Goal: Information Seeking & Learning: Learn about a topic

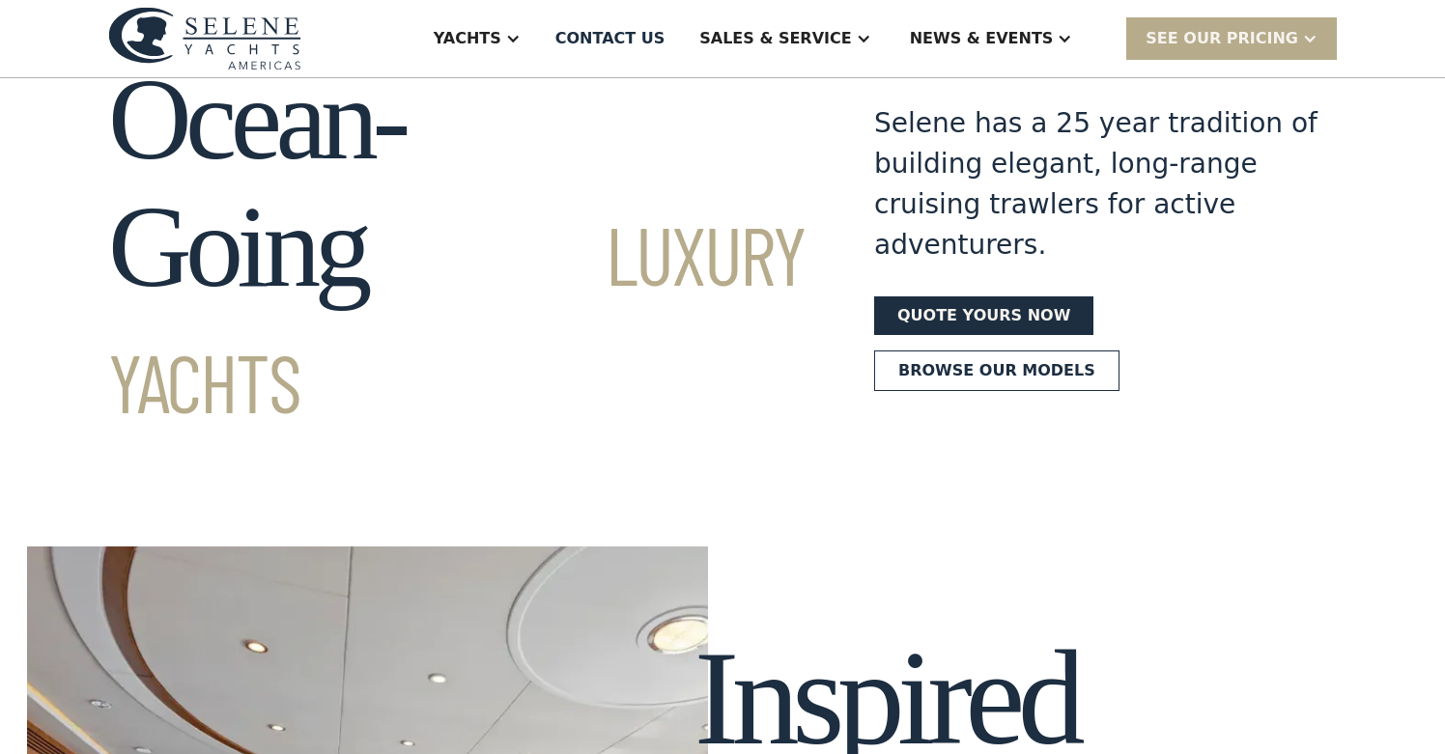
scroll to position [72, 0]
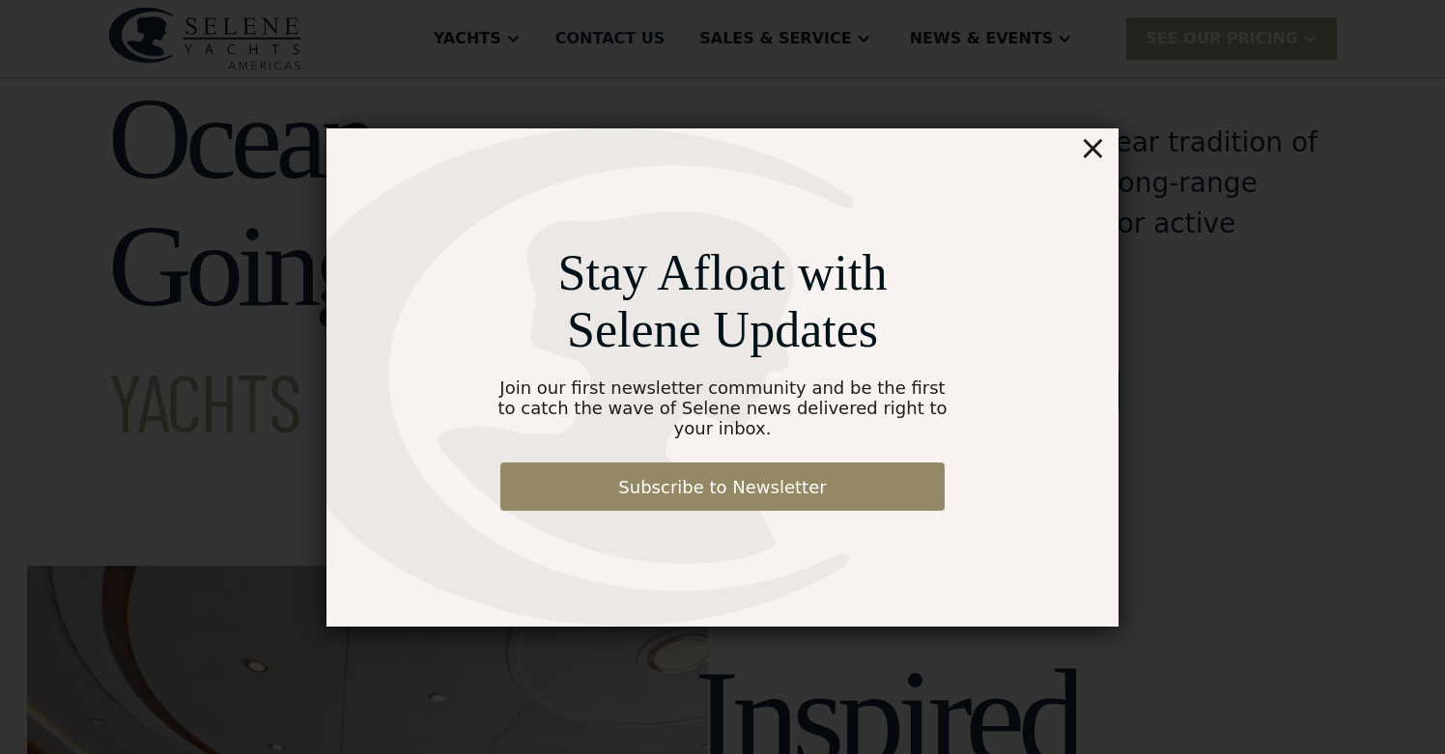
click at [1097, 160] on div "×" at bounding box center [1093, 147] width 28 height 39
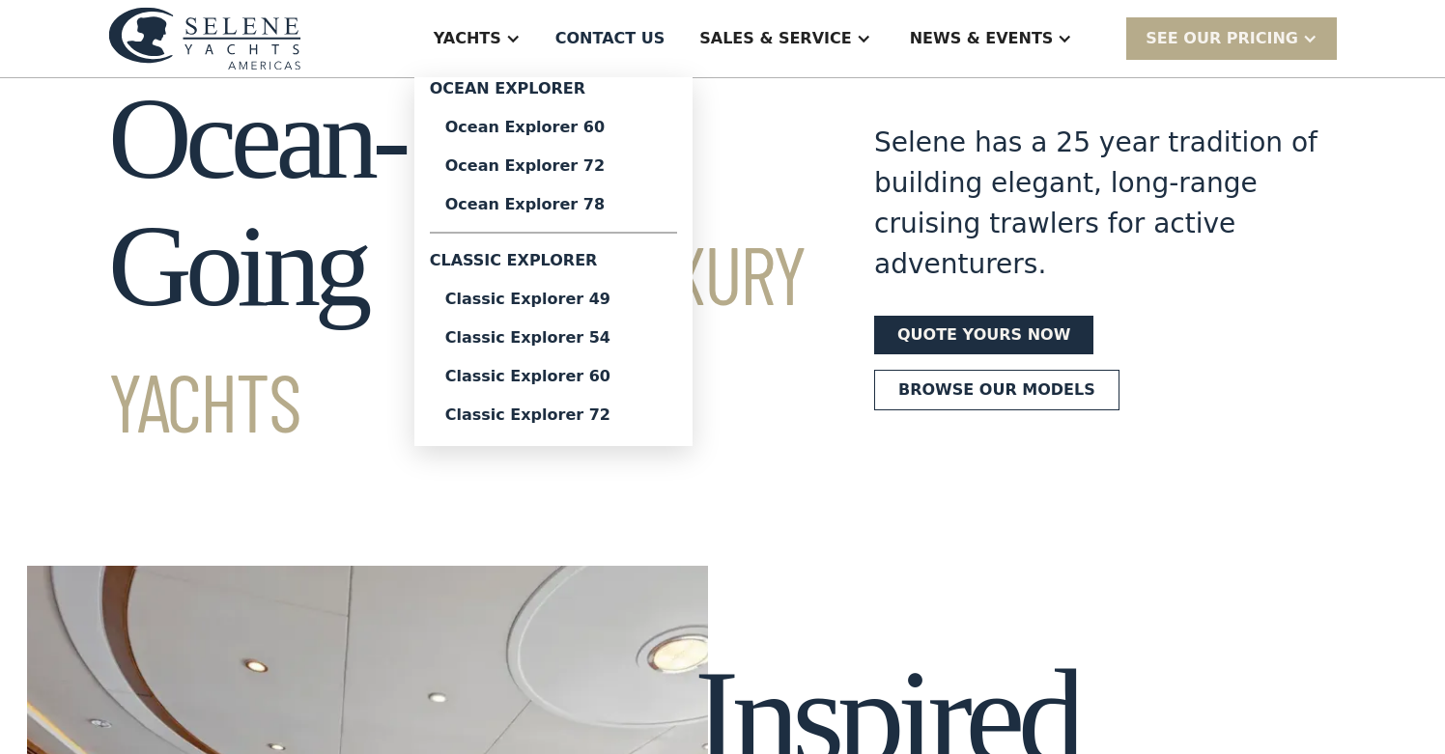
click at [520, 35] on div at bounding box center [512, 38] width 15 height 15
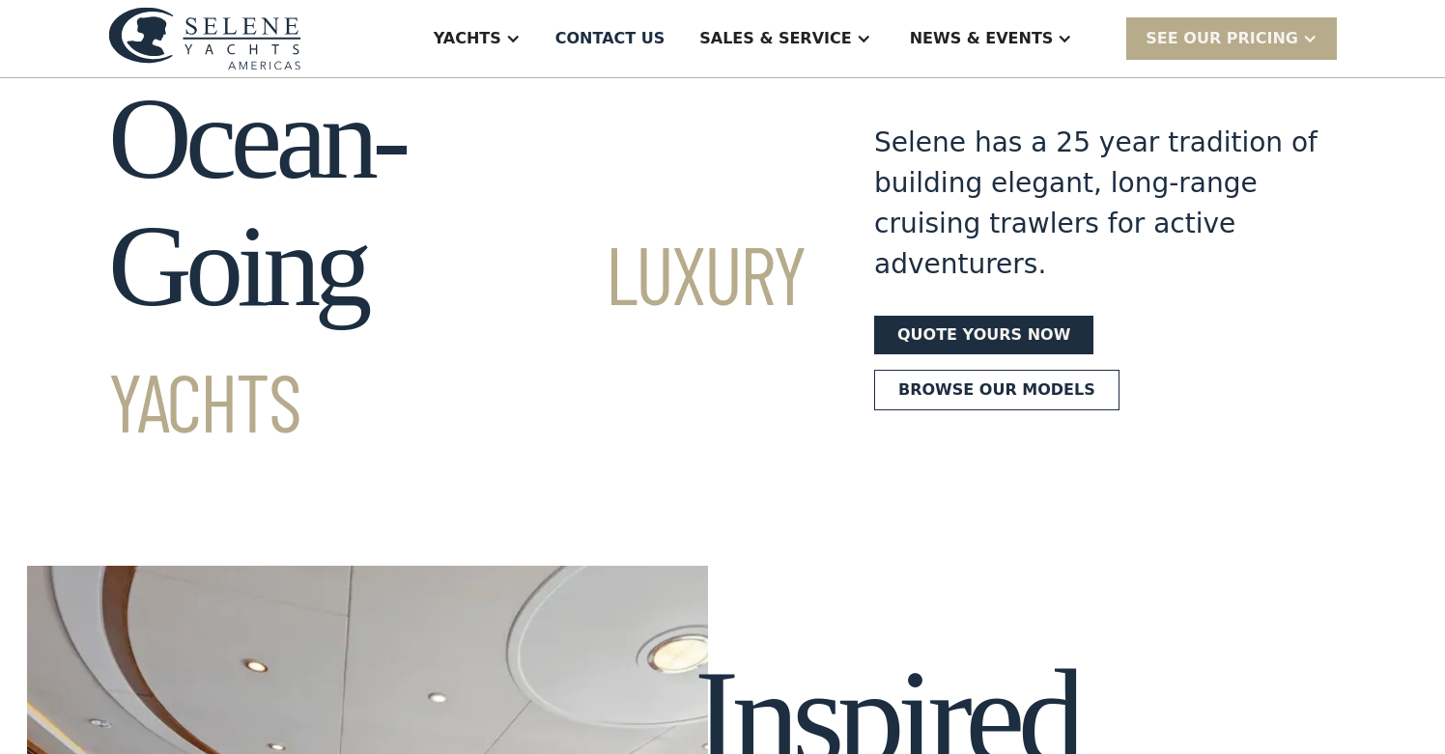
click at [520, 35] on div at bounding box center [512, 38] width 15 height 15
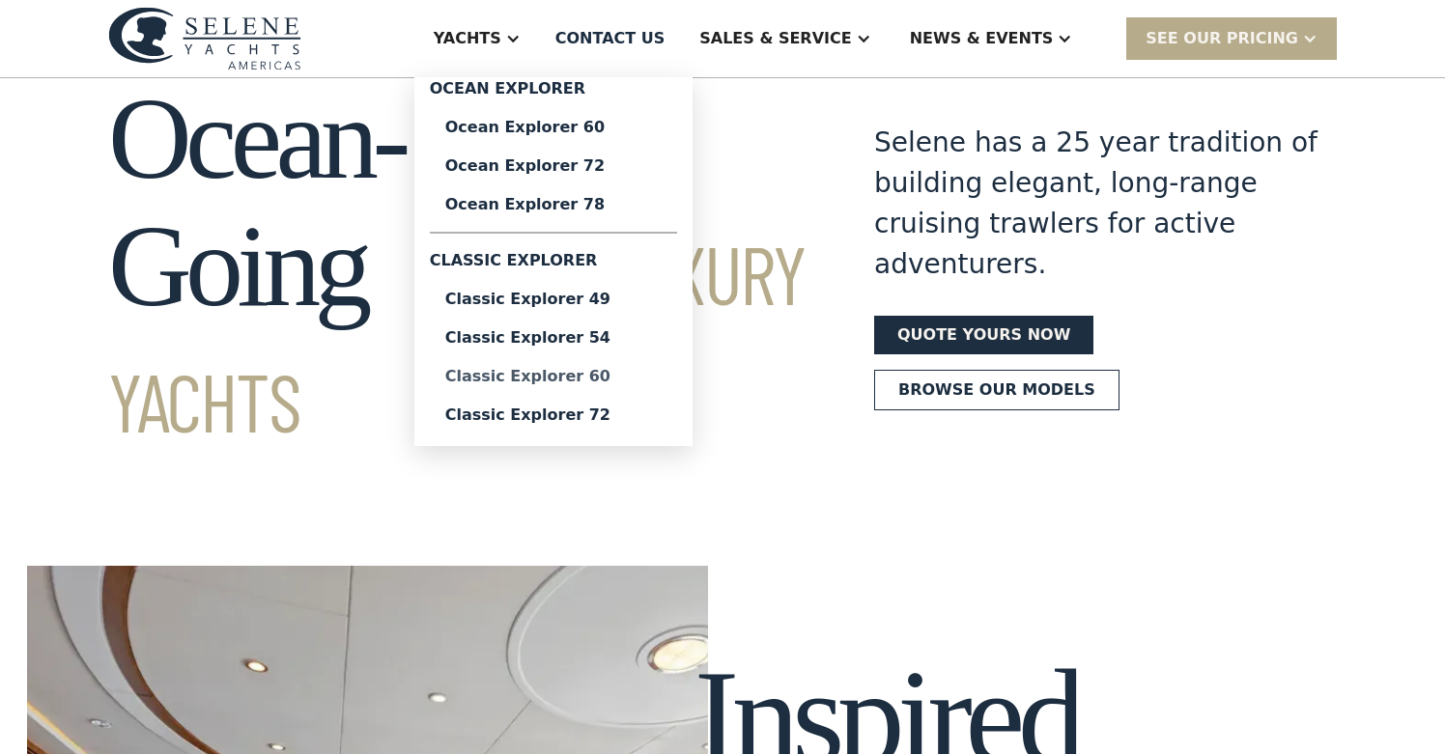
click at [609, 380] on div "Classic Explorer 60" at bounding box center [553, 376] width 216 height 15
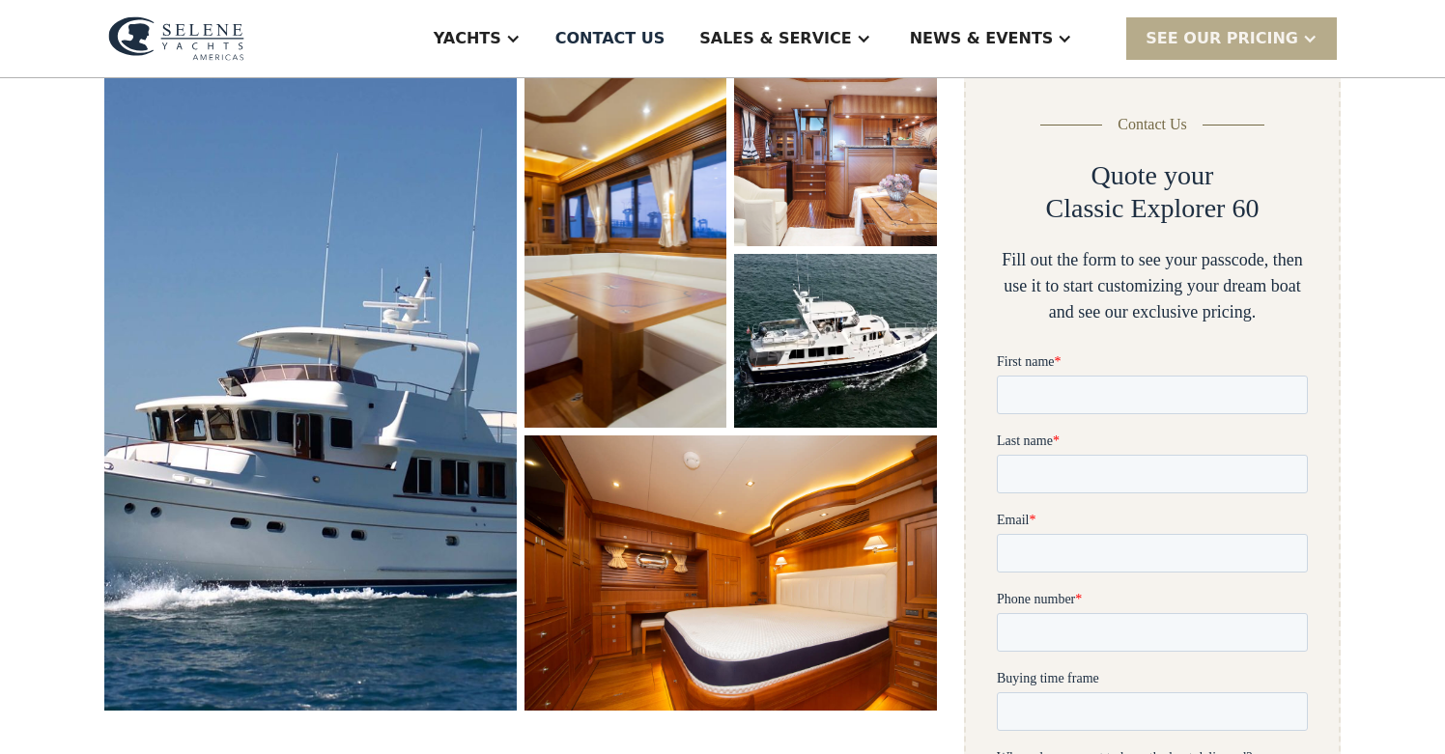
scroll to position [285, 0]
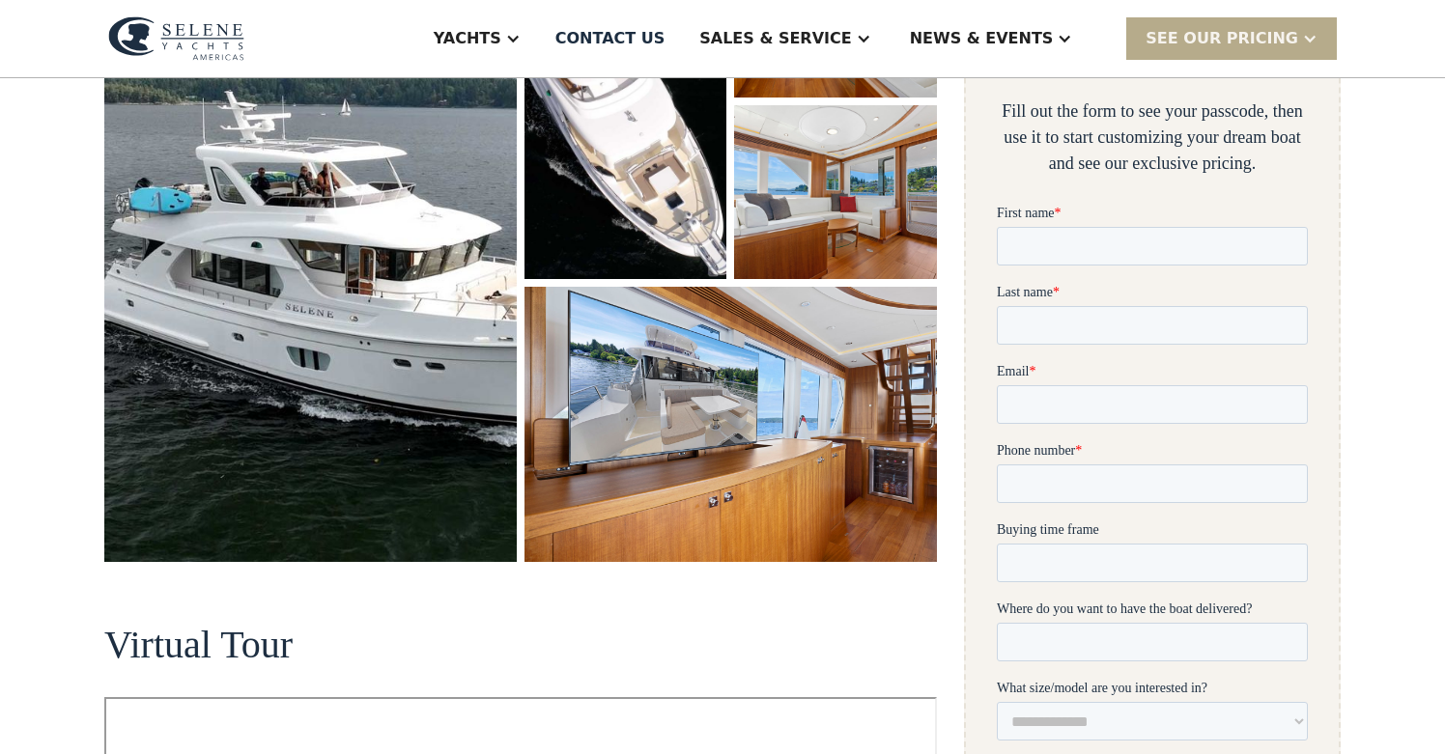
scroll to position [378, 0]
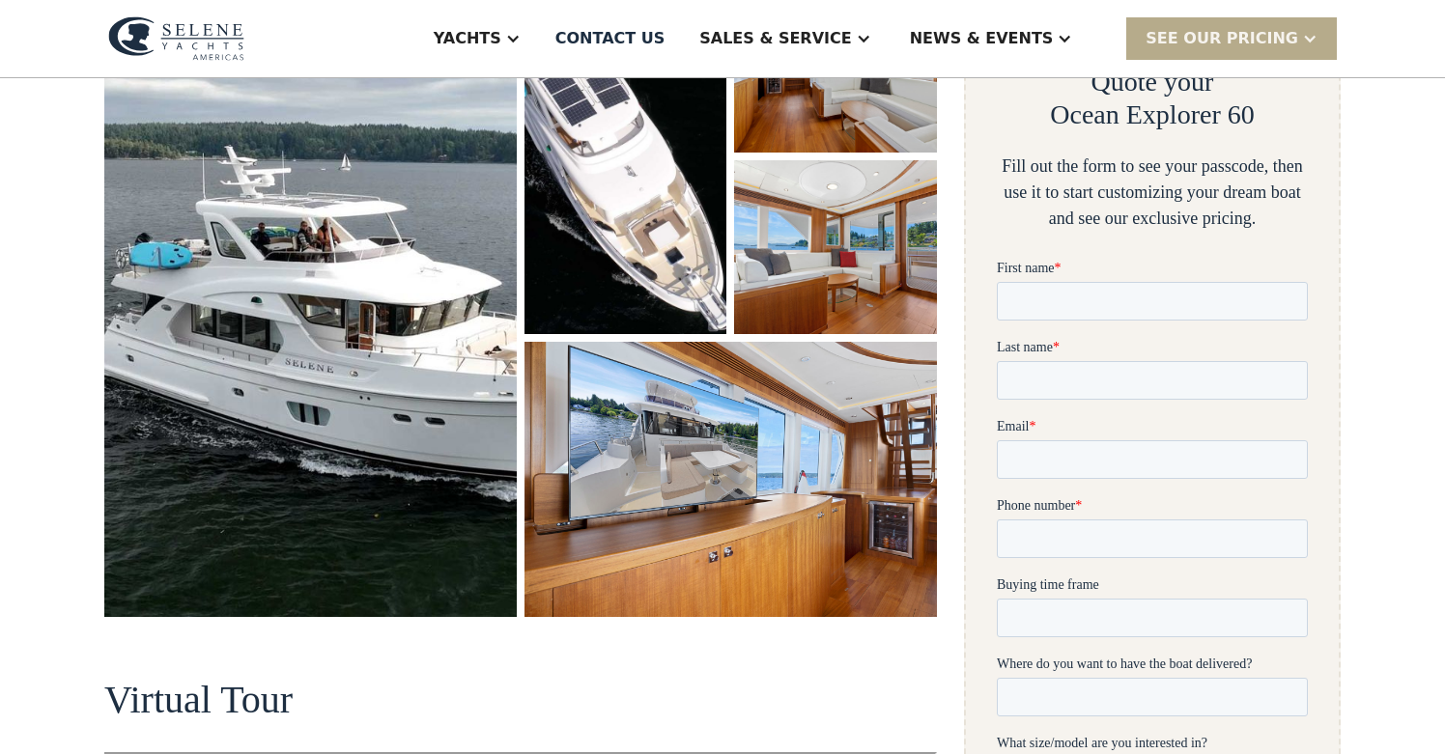
click at [370, 355] on img "open lightbox" at bounding box center [310, 298] width 412 height 638
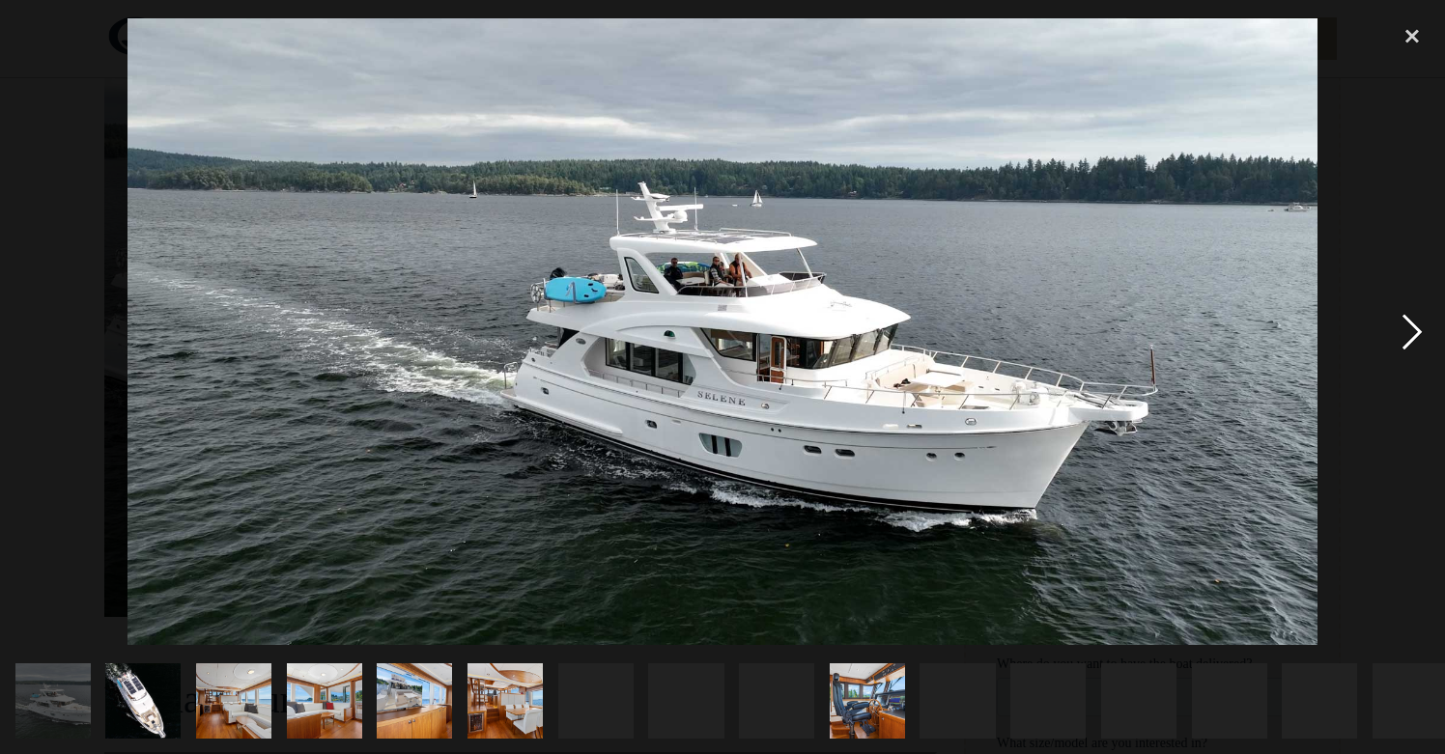
click at [1408, 335] on div "next image" at bounding box center [1412, 331] width 66 height 633
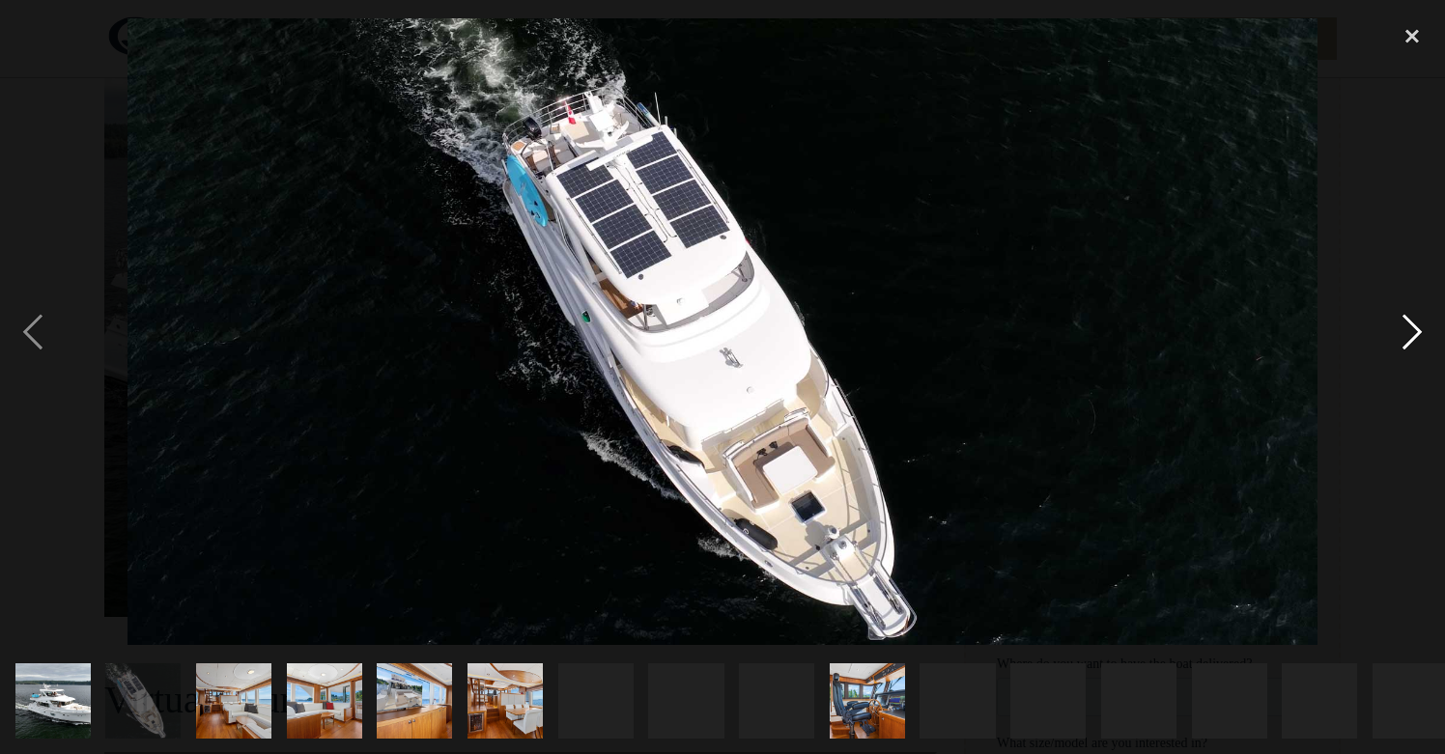
click at [1408, 335] on div "next image" at bounding box center [1412, 331] width 66 height 633
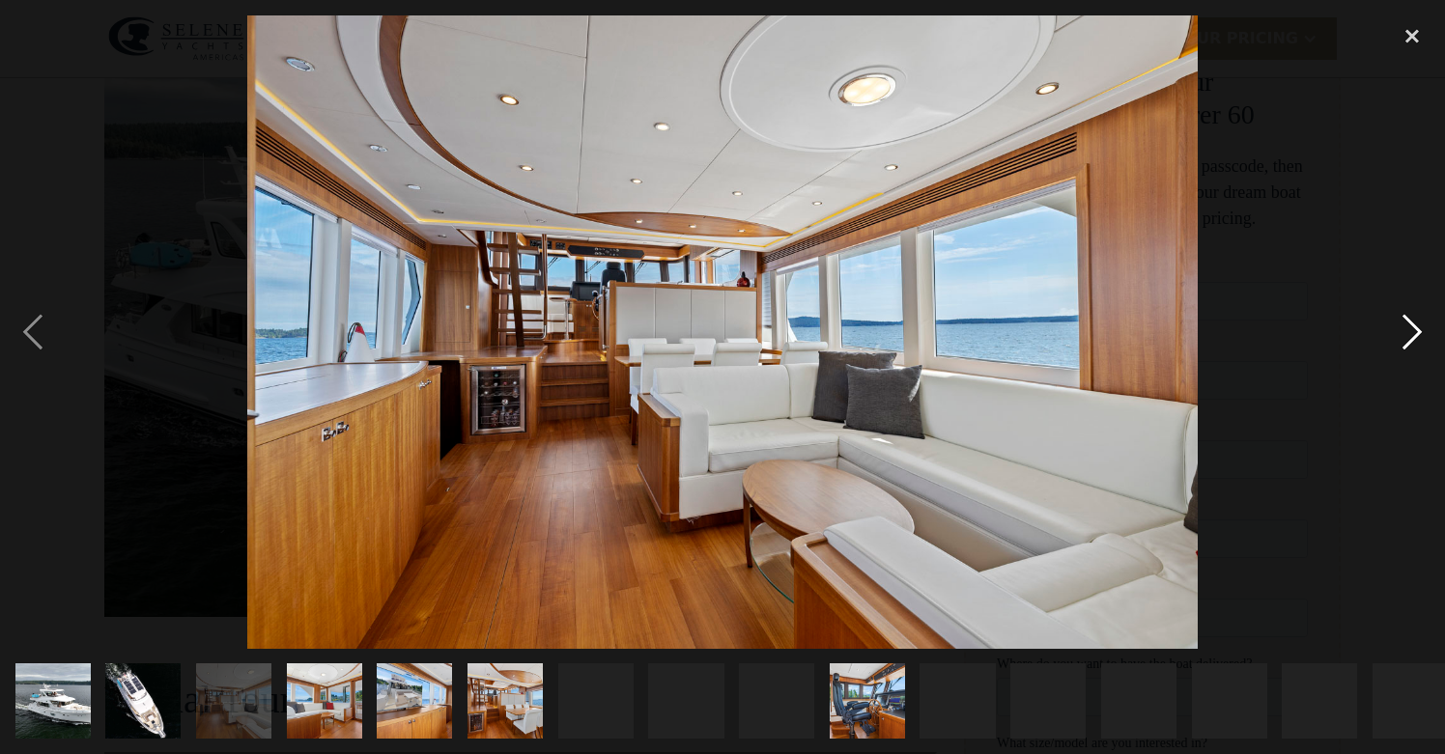
click at [1408, 335] on div "next image" at bounding box center [1412, 331] width 66 height 633
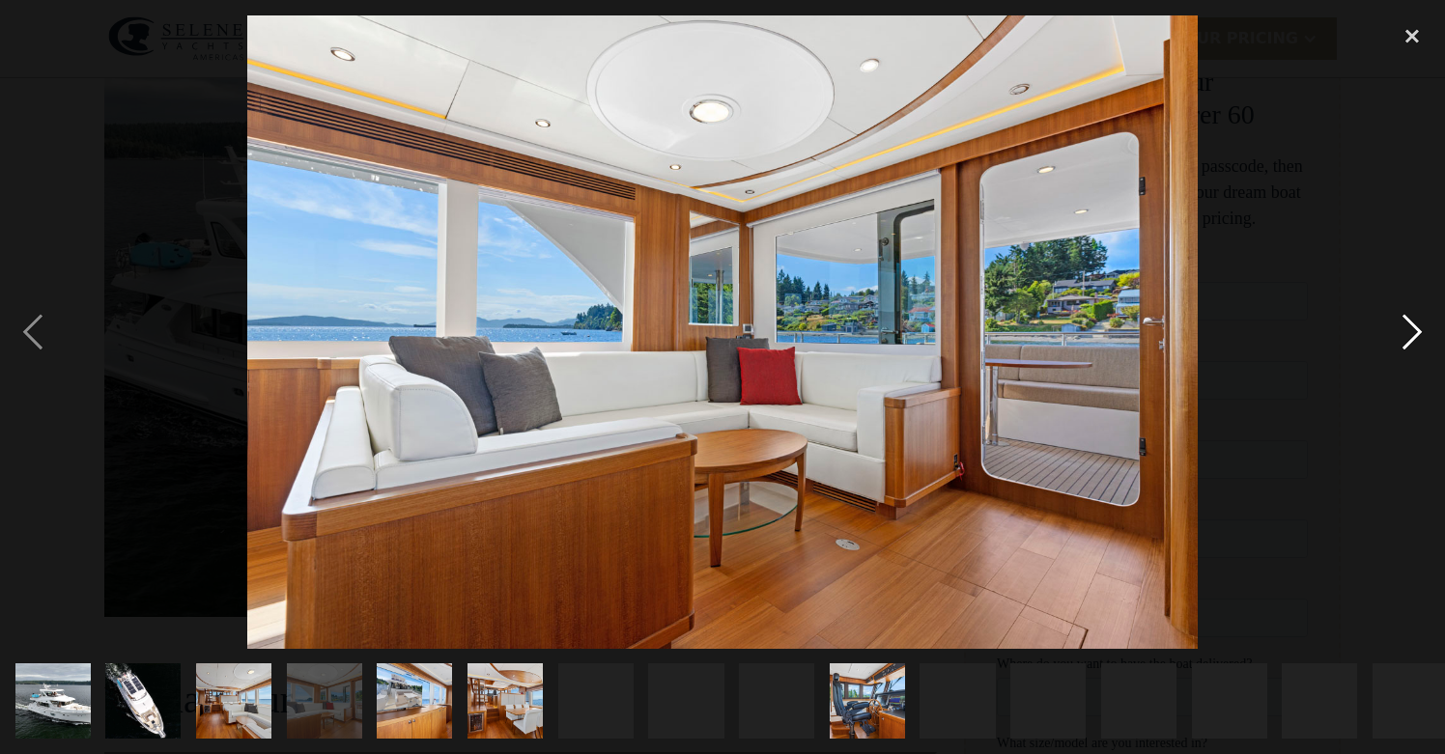
click at [1408, 335] on div "next image" at bounding box center [1412, 331] width 66 height 633
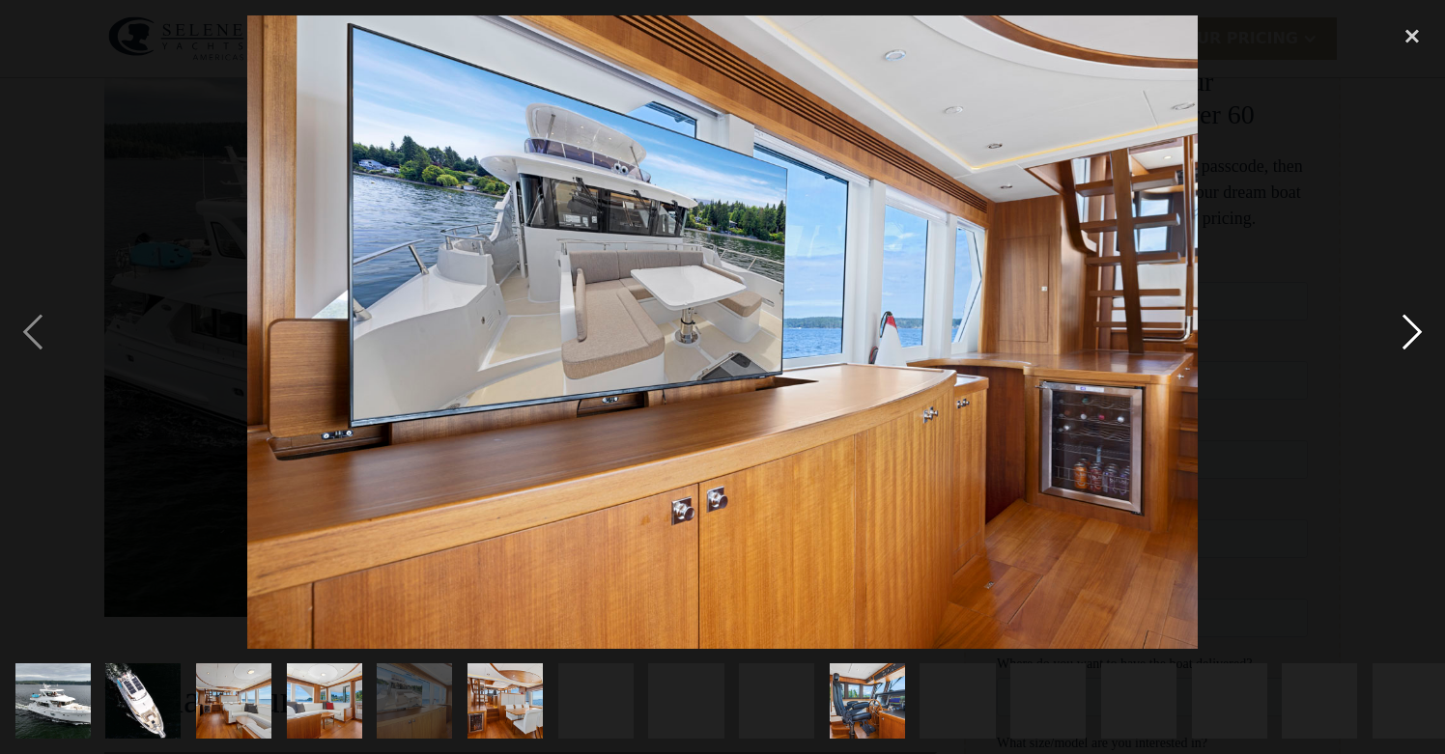
click at [1408, 335] on div "next image" at bounding box center [1412, 331] width 66 height 633
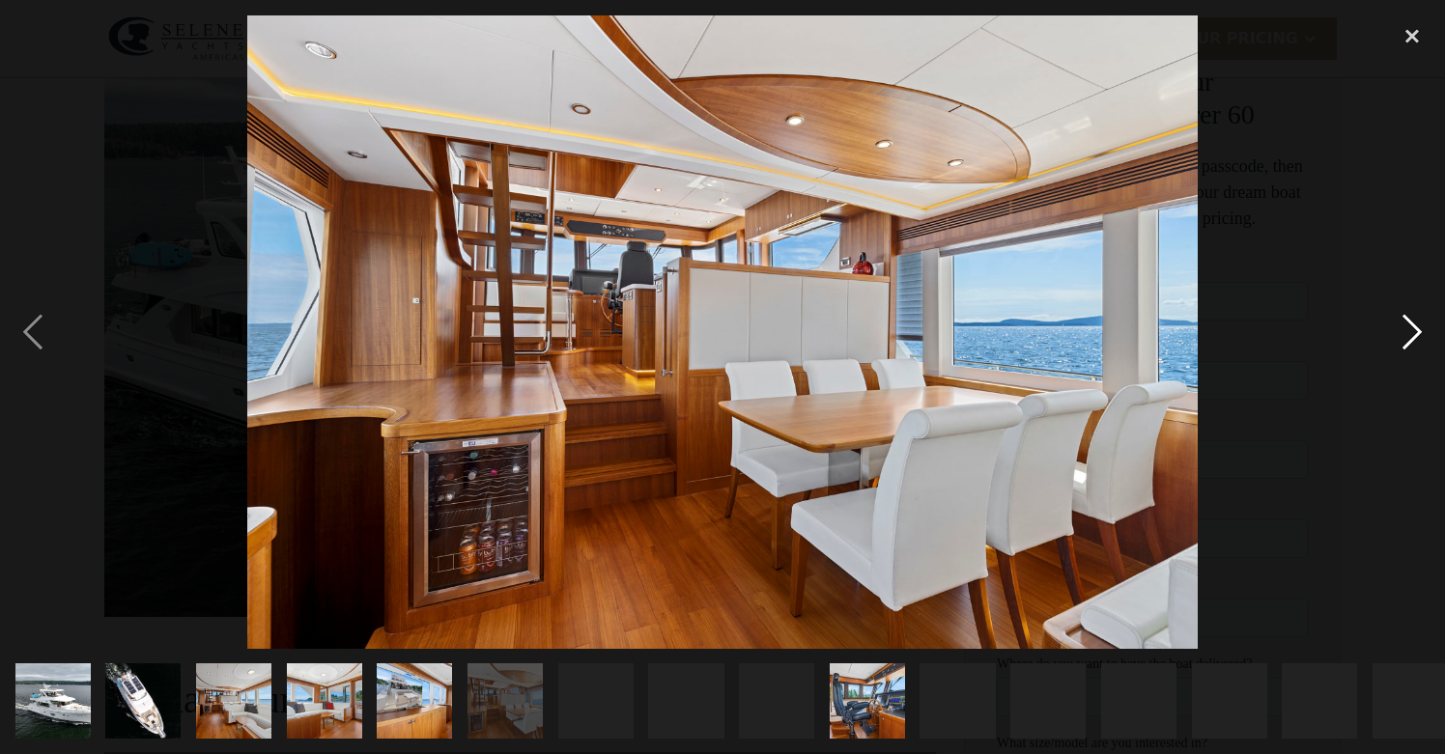
click at [1408, 335] on div "next image" at bounding box center [1412, 331] width 66 height 633
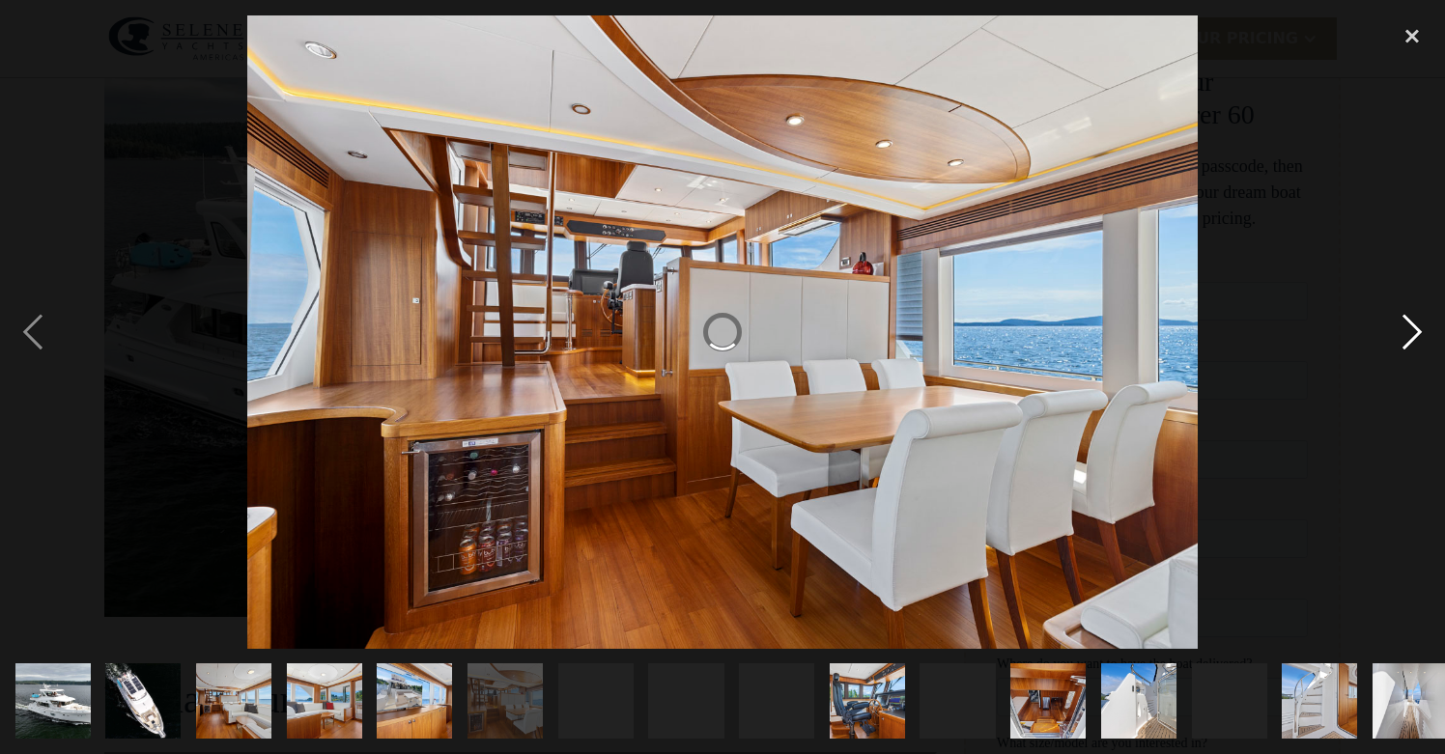
click at [1417, 332] on div "next image" at bounding box center [1412, 331] width 66 height 633
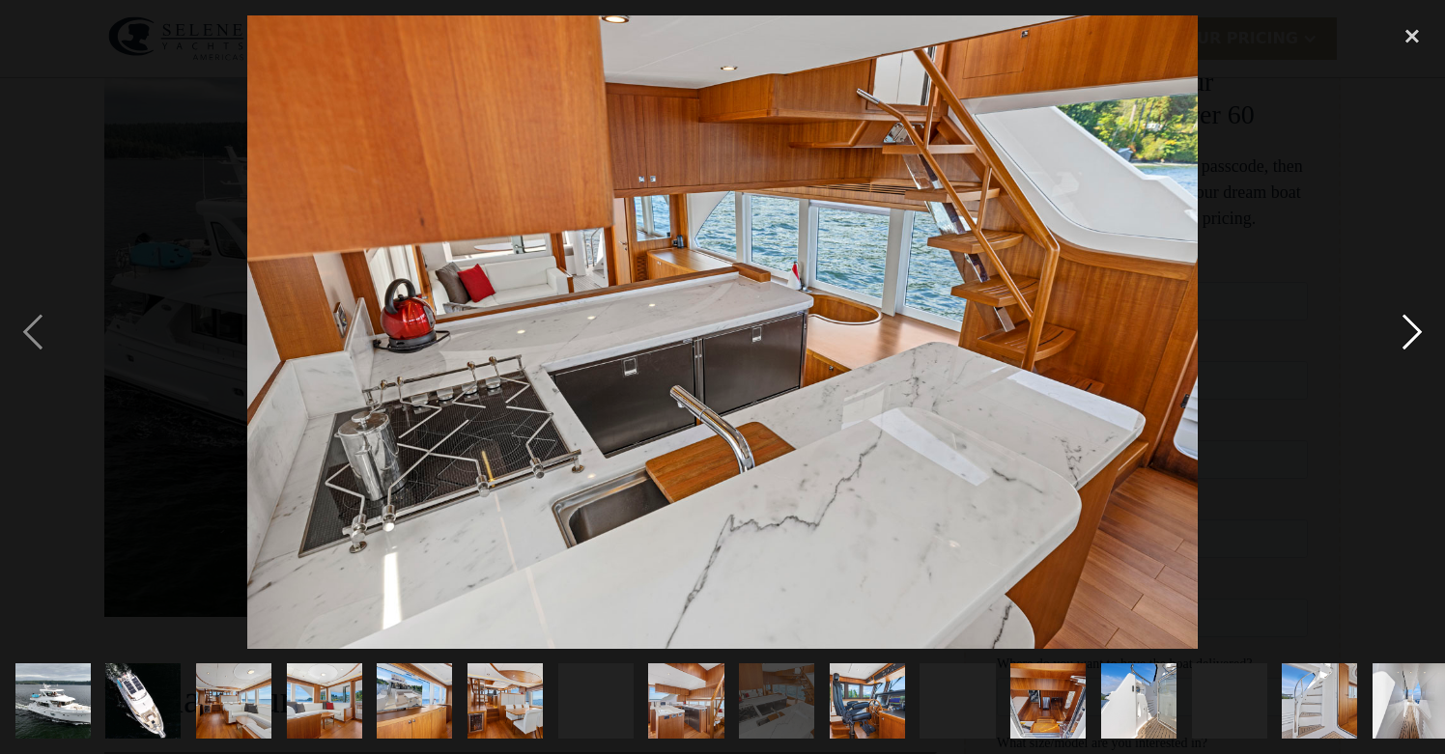
click at [1412, 345] on div "next image" at bounding box center [1412, 331] width 66 height 633
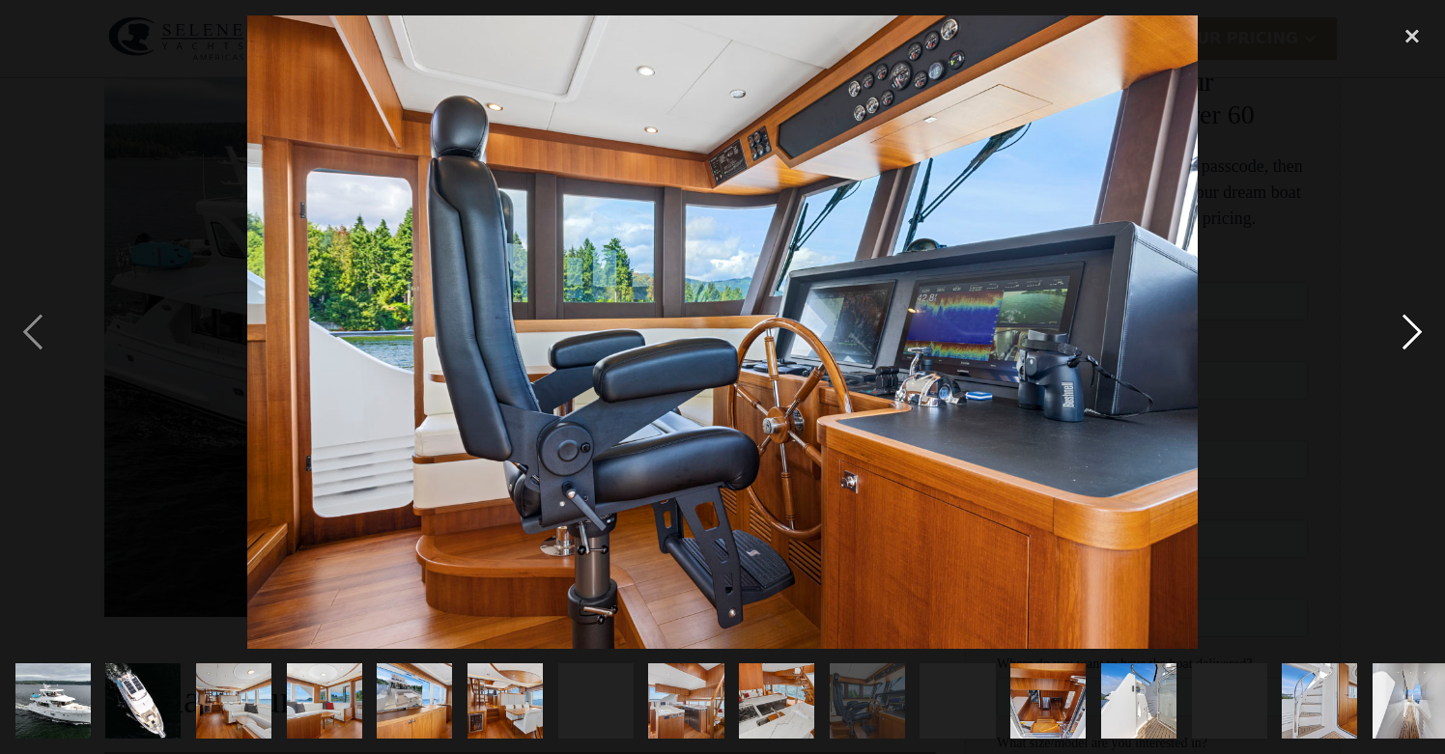
click at [1412, 345] on div "next image" at bounding box center [1412, 331] width 66 height 633
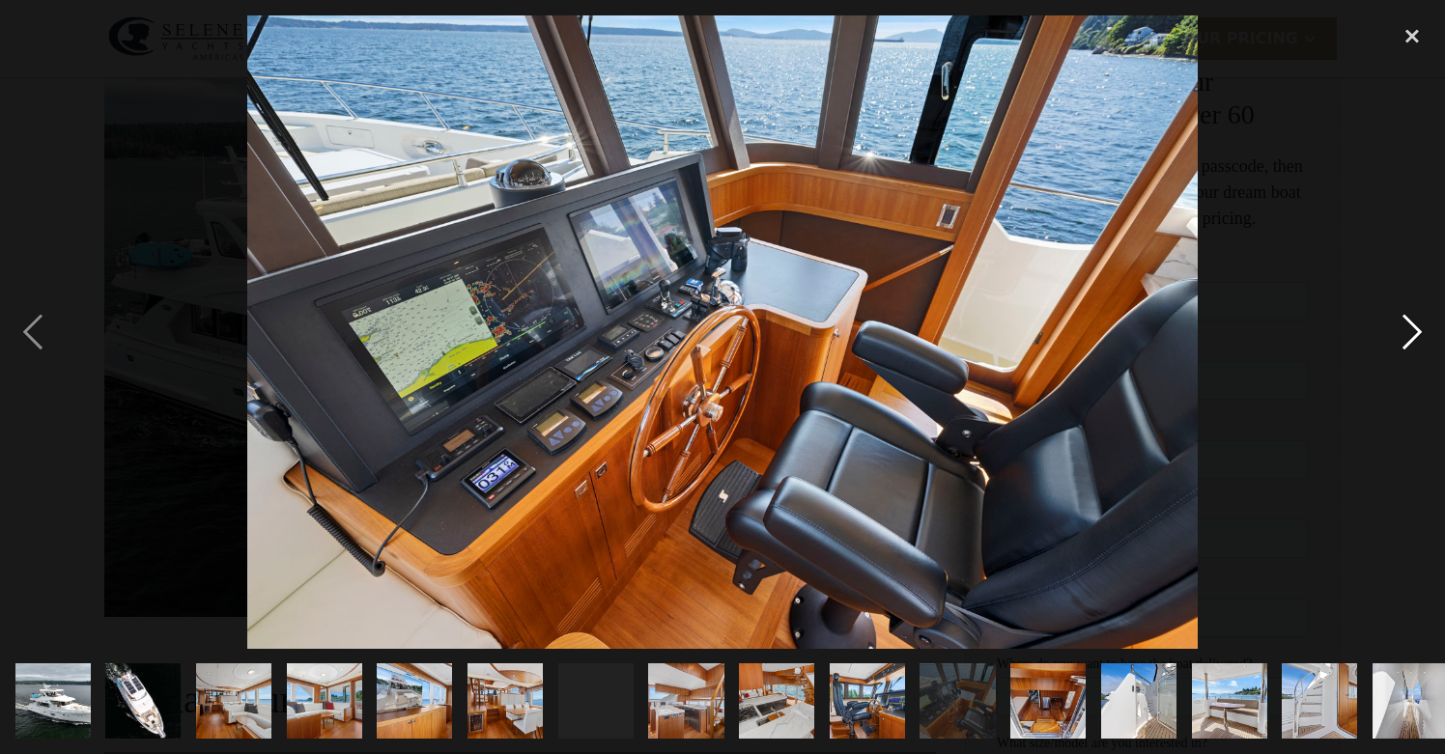
click at [1413, 345] on div "next image" at bounding box center [1412, 331] width 66 height 633
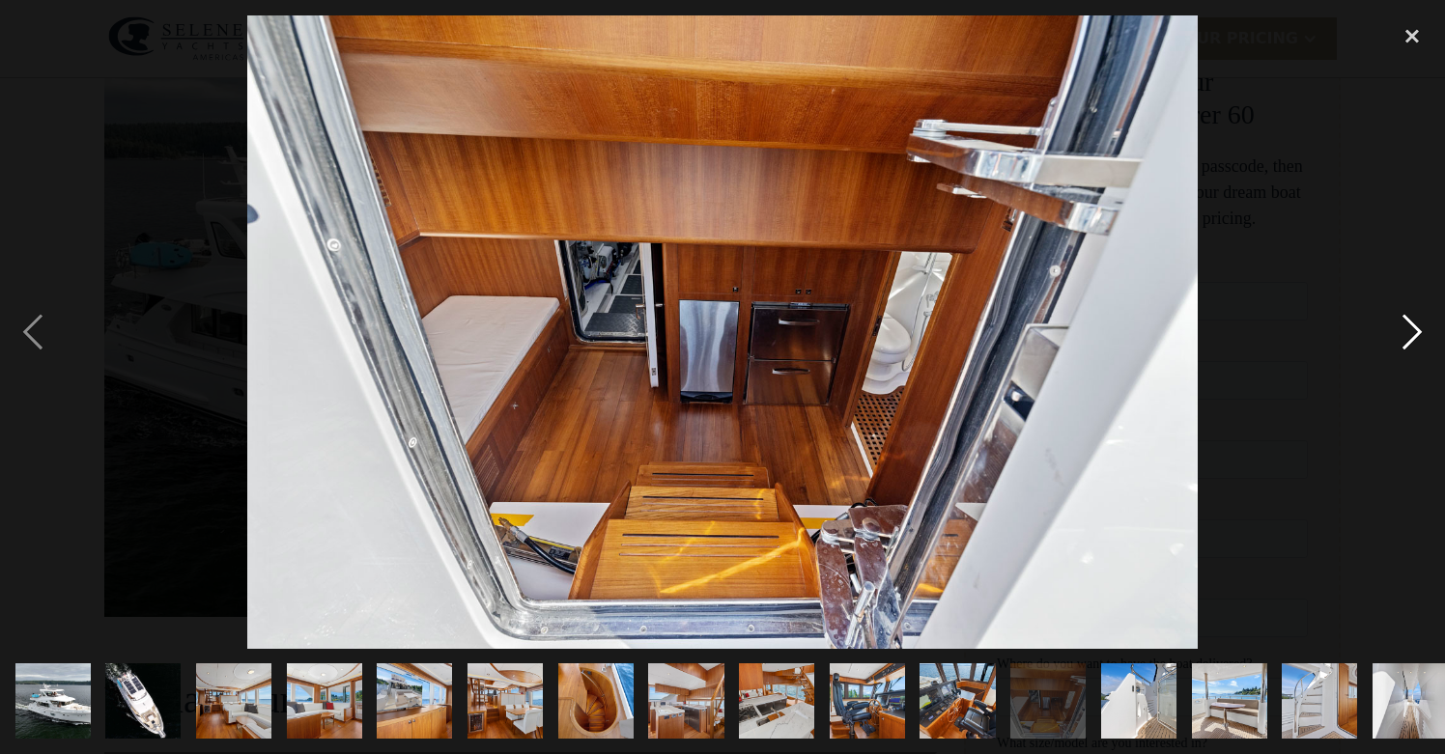
click at [1413, 345] on div "next image" at bounding box center [1412, 331] width 66 height 633
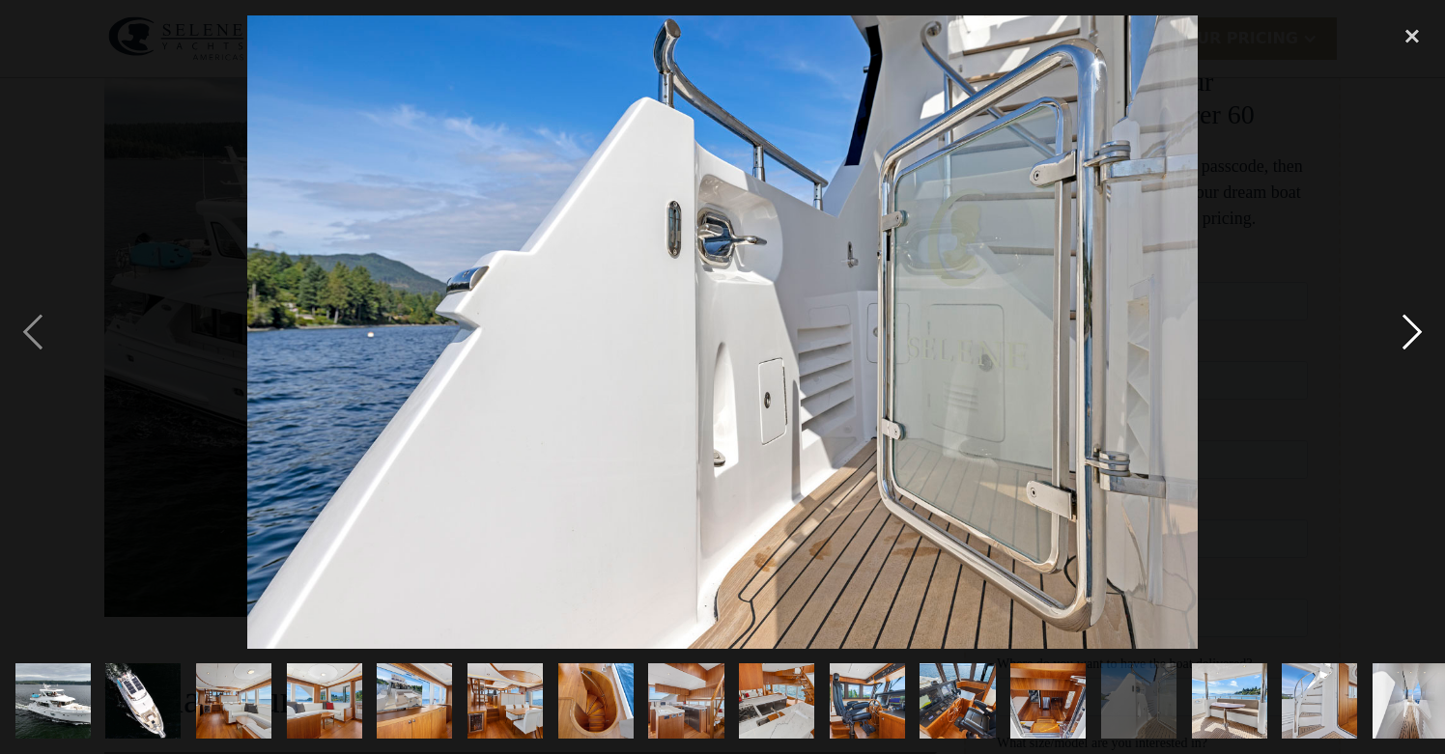
click at [1413, 345] on div "next image" at bounding box center [1412, 331] width 66 height 633
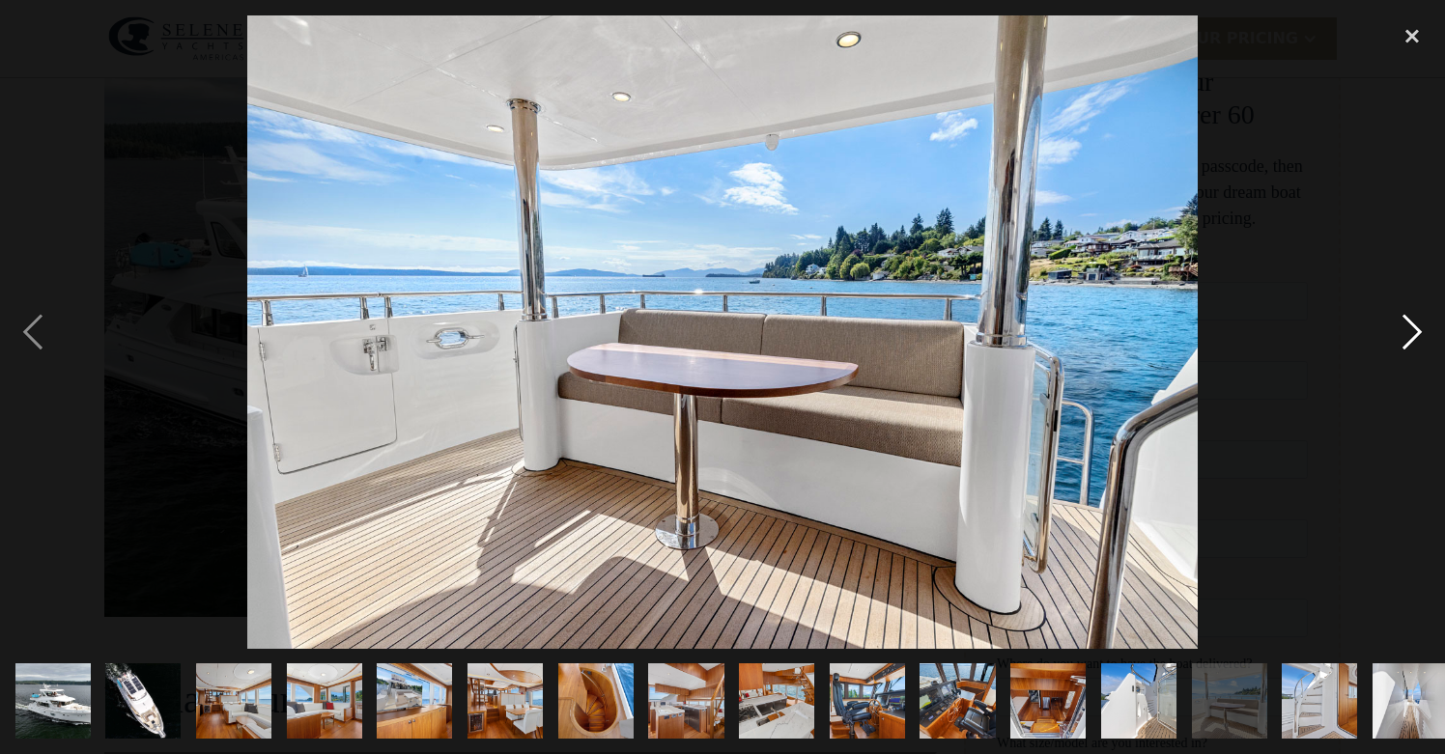
click at [1413, 345] on div "next image" at bounding box center [1412, 331] width 66 height 633
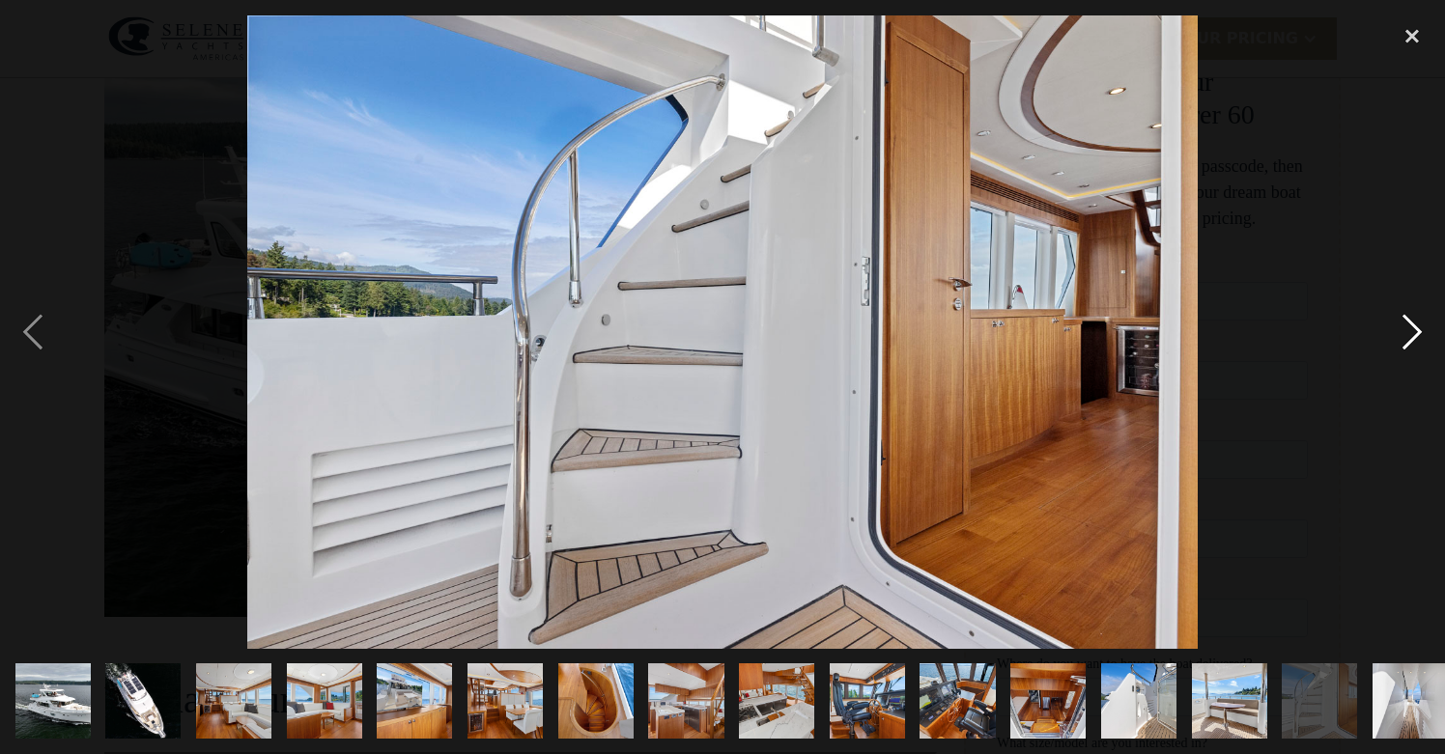
click at [1413, 345] on div "next image" at bounding box center [1412, 331] width 66 height 633
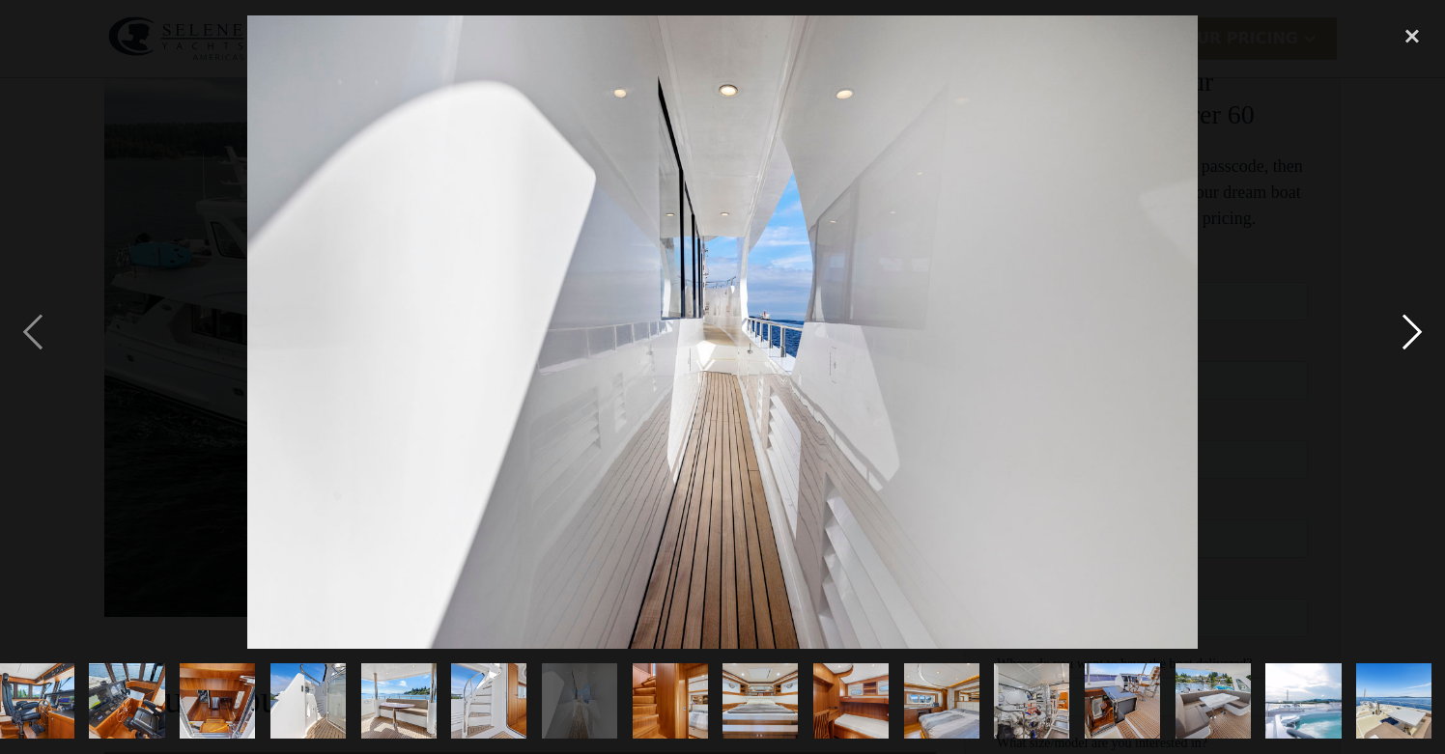
scroll to position [0, 832]
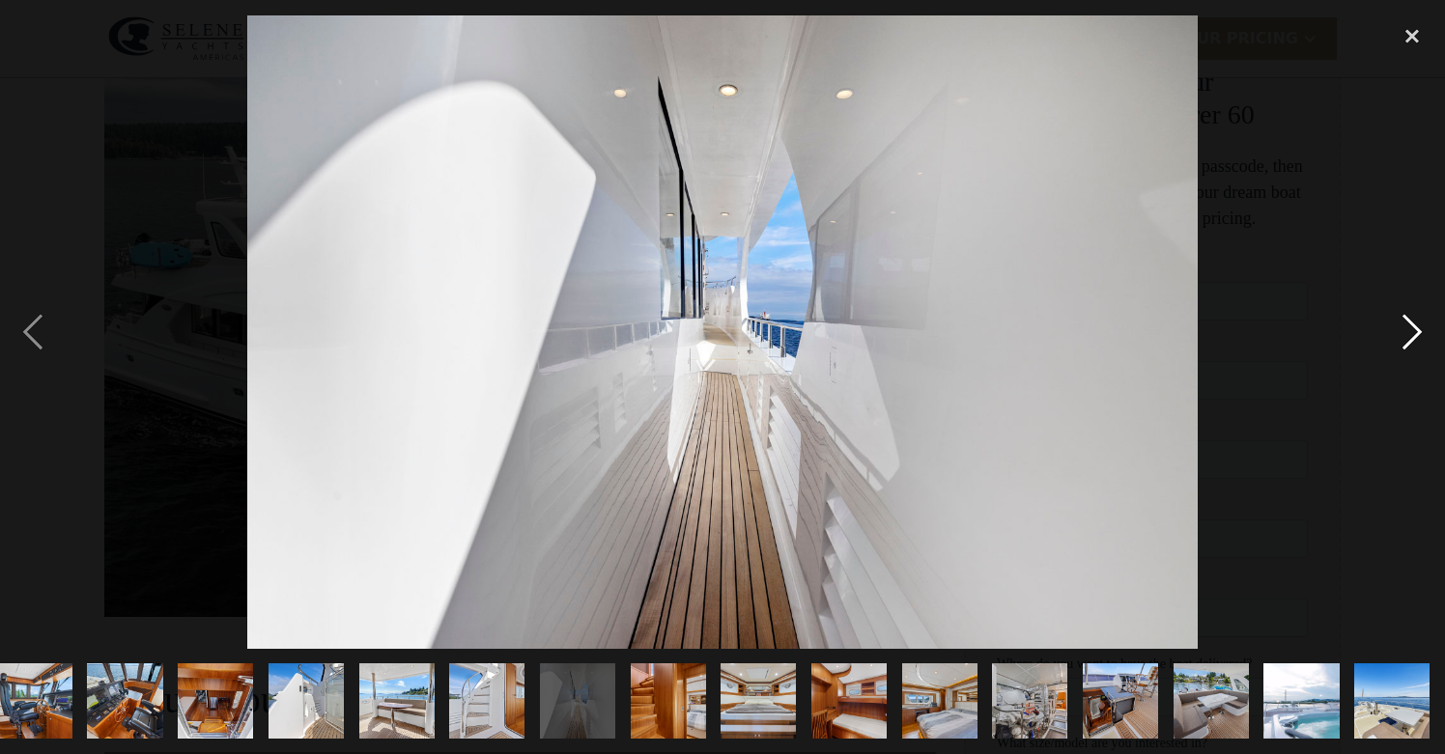
click at [1413, 345] on div "next image" at bounding box center [1412, 331] width 66 height 633
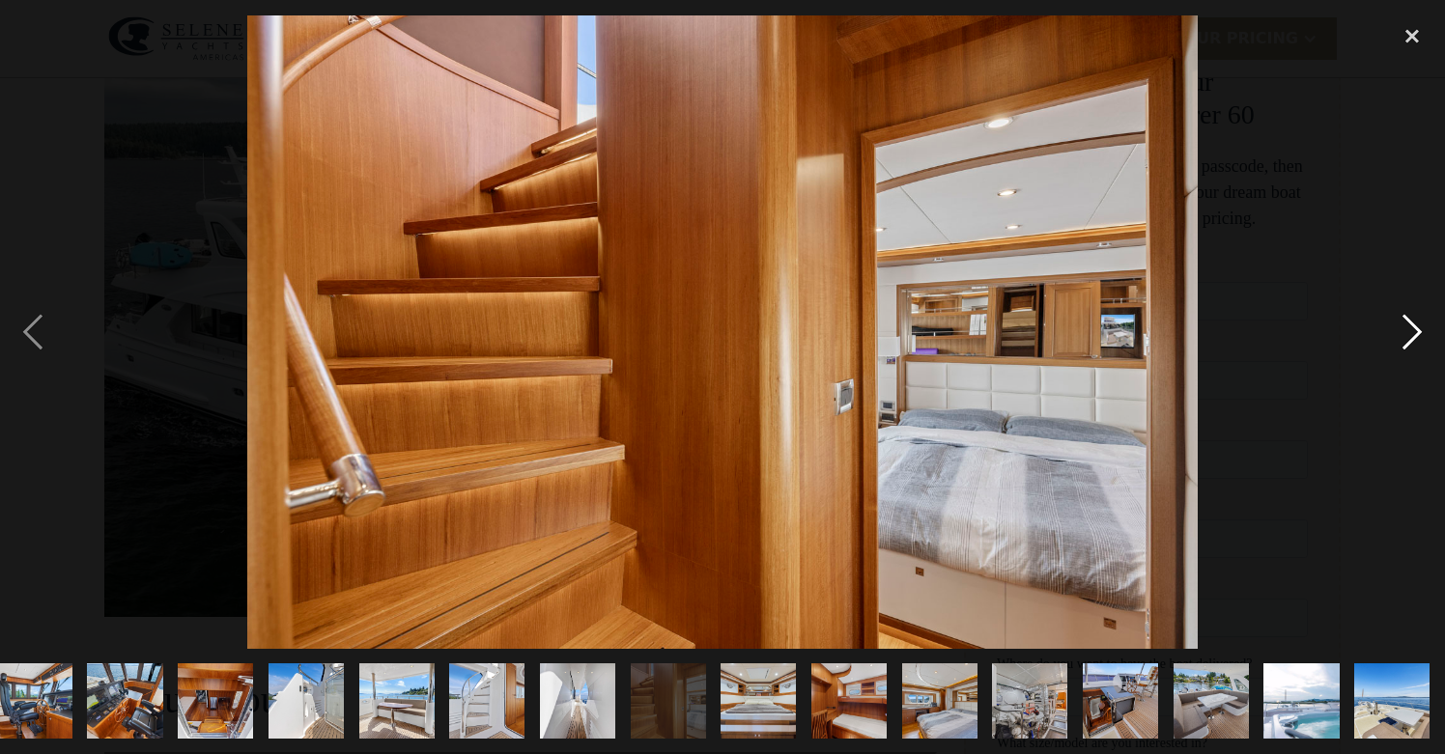
click at [1412, 345] on div "next image" at bounding box center [1412, 331] width 66 height 633
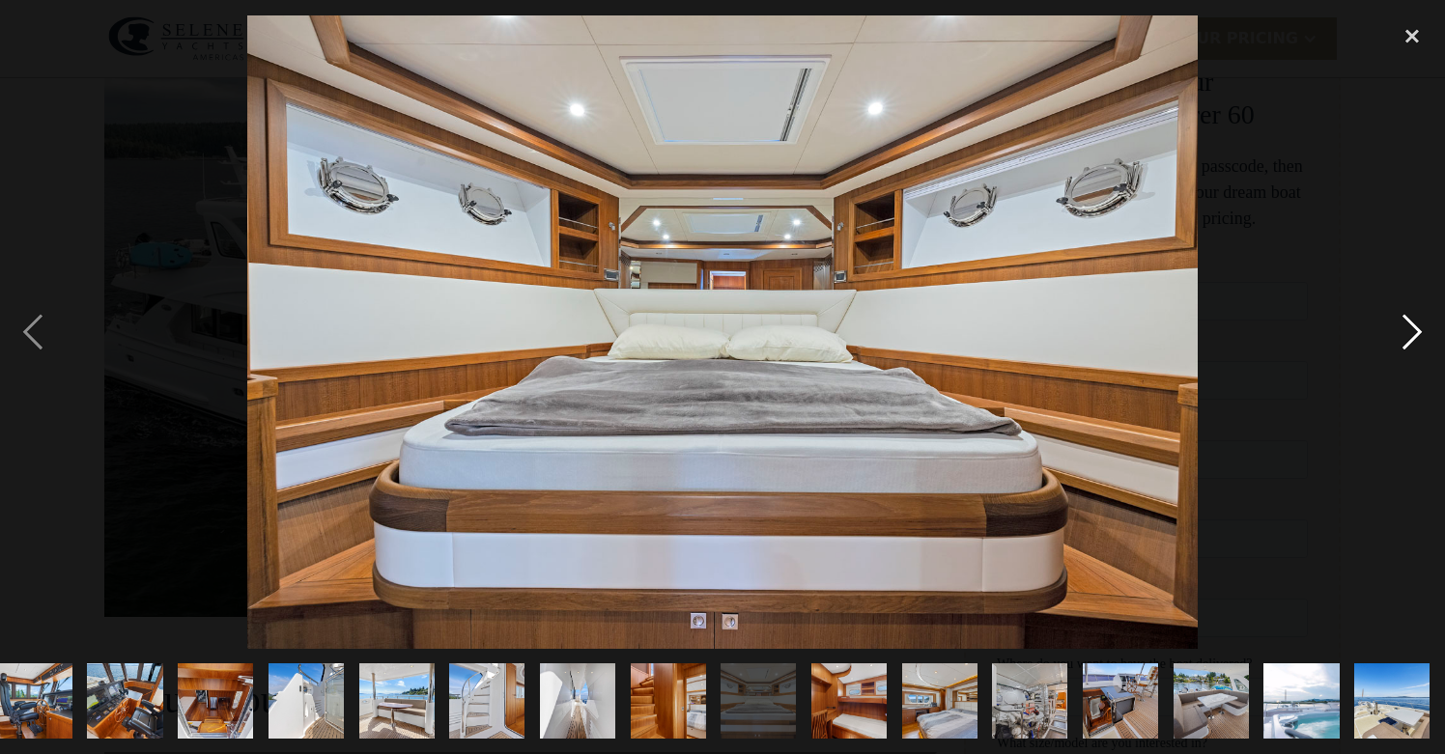
click at [1412, 345] on div "next image" at bounding box center [1412, 331] width 66 height 633
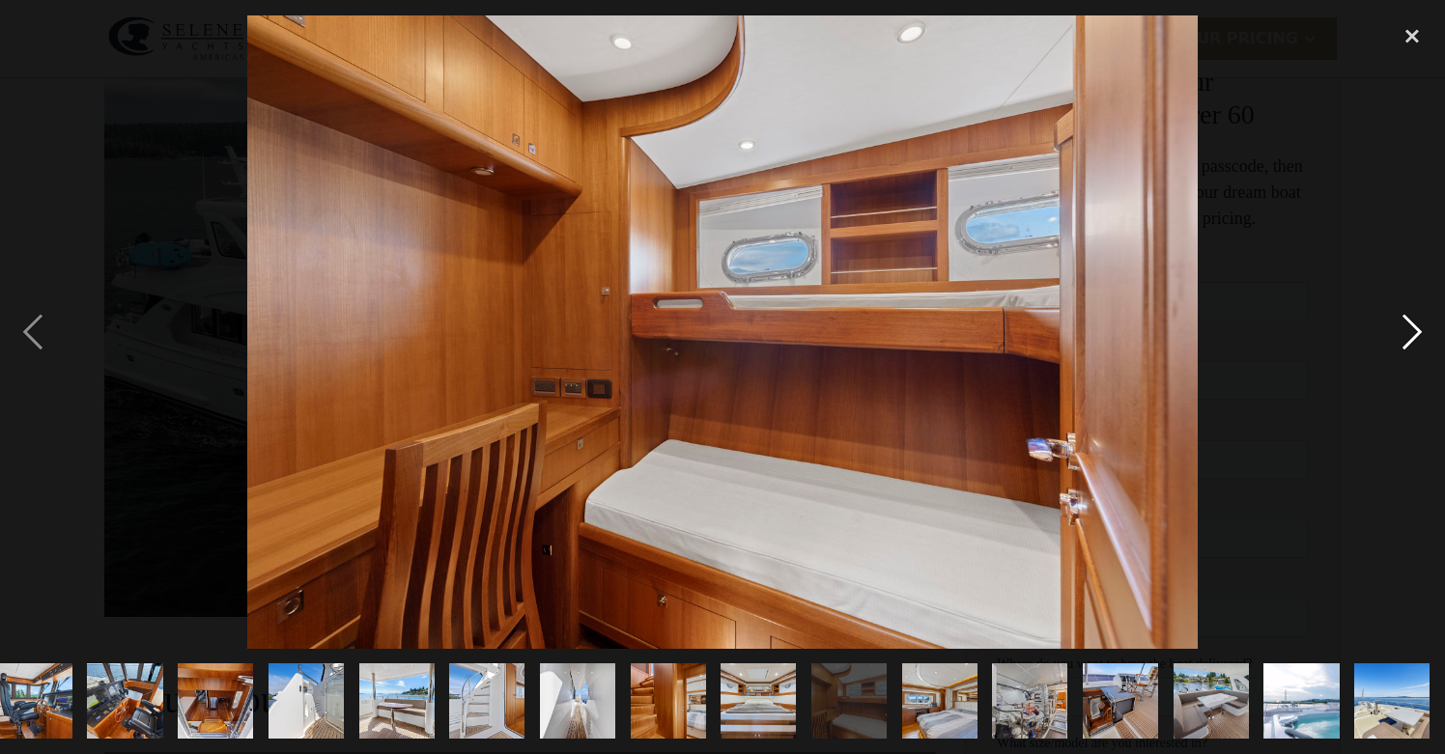
click at [1412, 345] on div "next image" at bounding box center [1412, 331] width 66 height 633
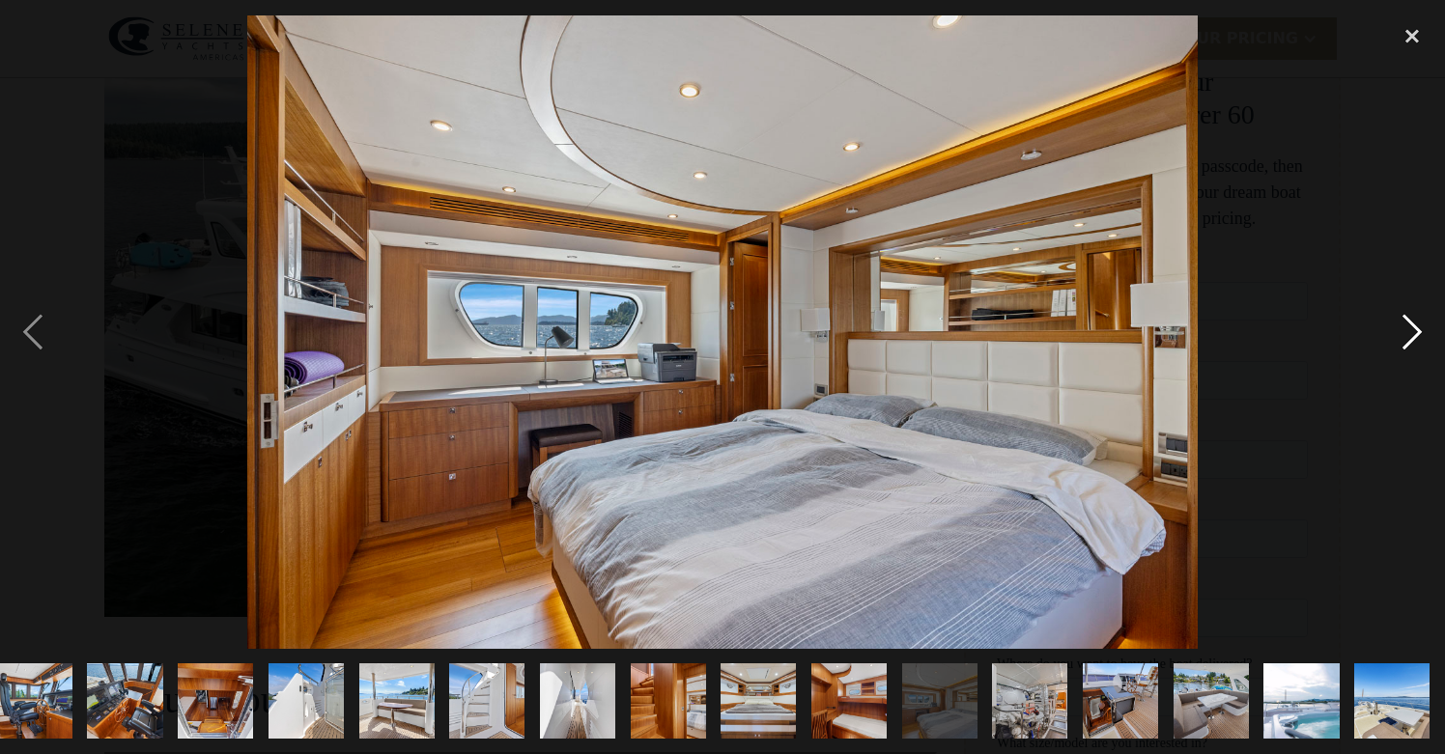
click at [1412, 345] on div "next image" at bounding box center [1412, 331] width 66 height 633
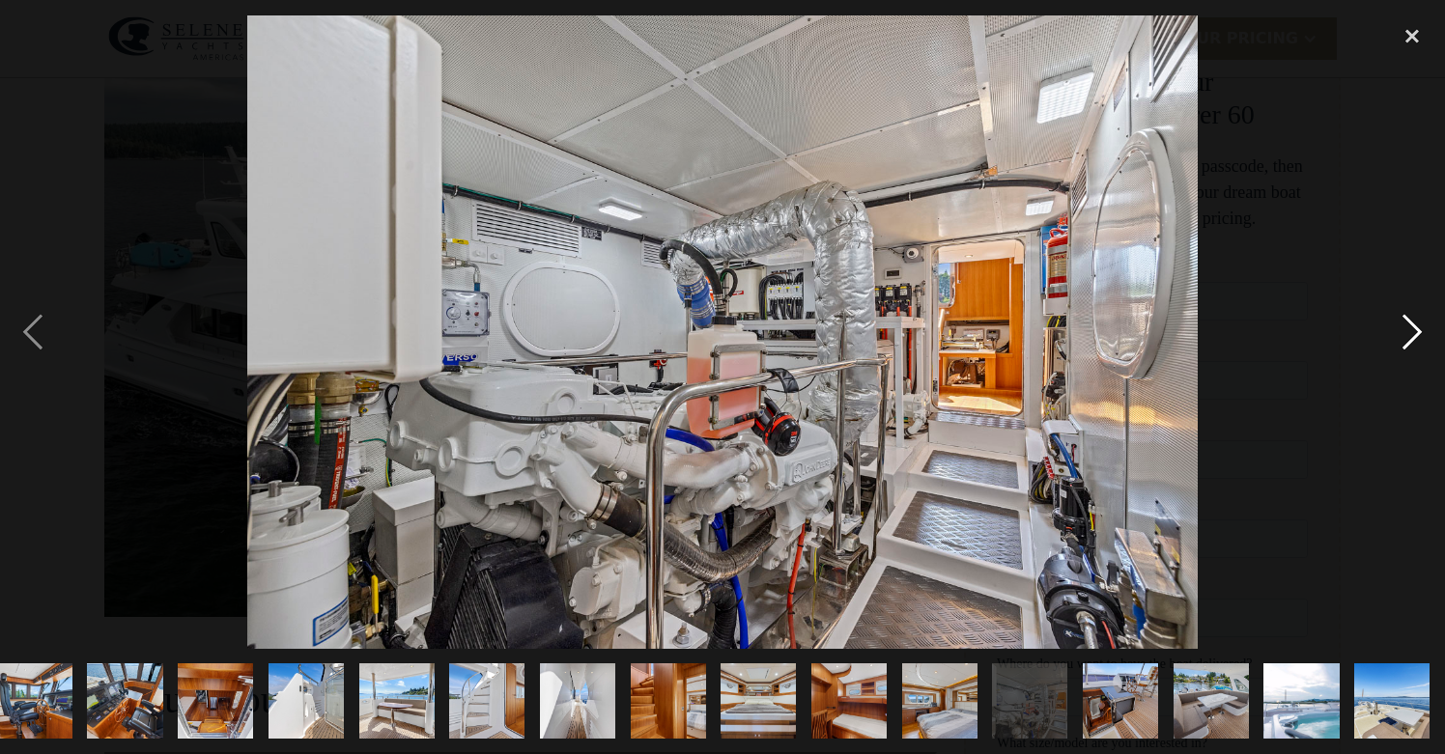
click at [1412, 345] on div "next image" at bounding box center [1412, 331] width 66 height 633
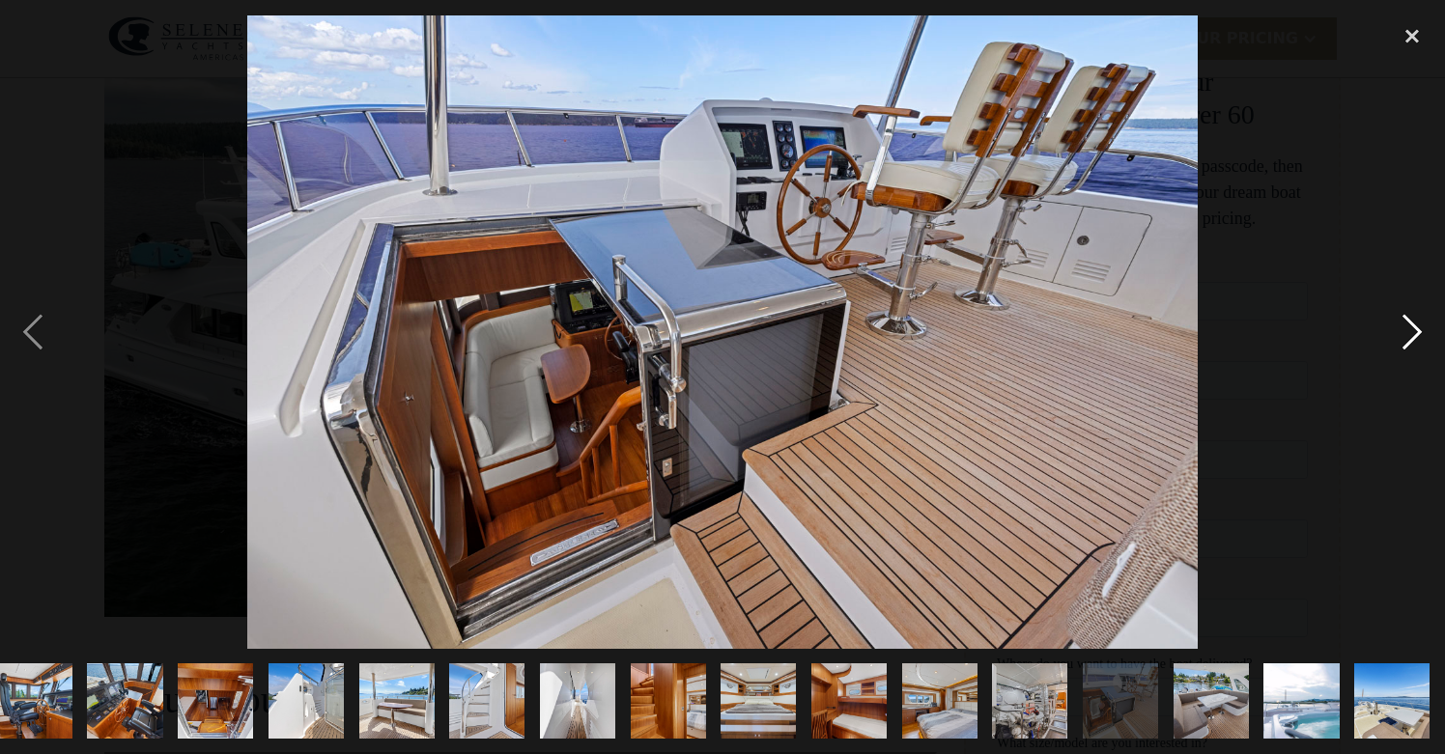
click at [1412, 345] on div "next image" at bounding box center [1412, 331] width 66 height 633
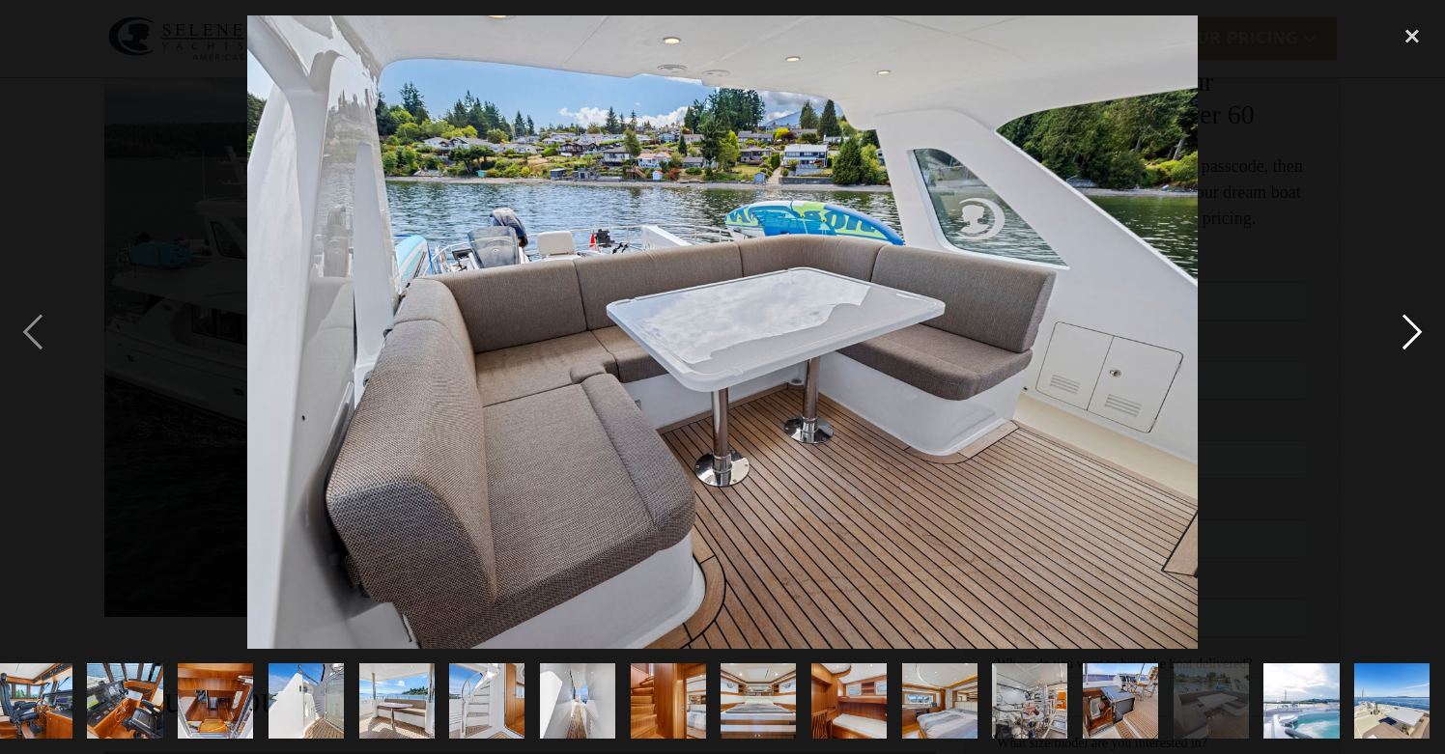
click at [1412, 345] on div "next image" at bounding box center [1412, 331] width 66 height 633
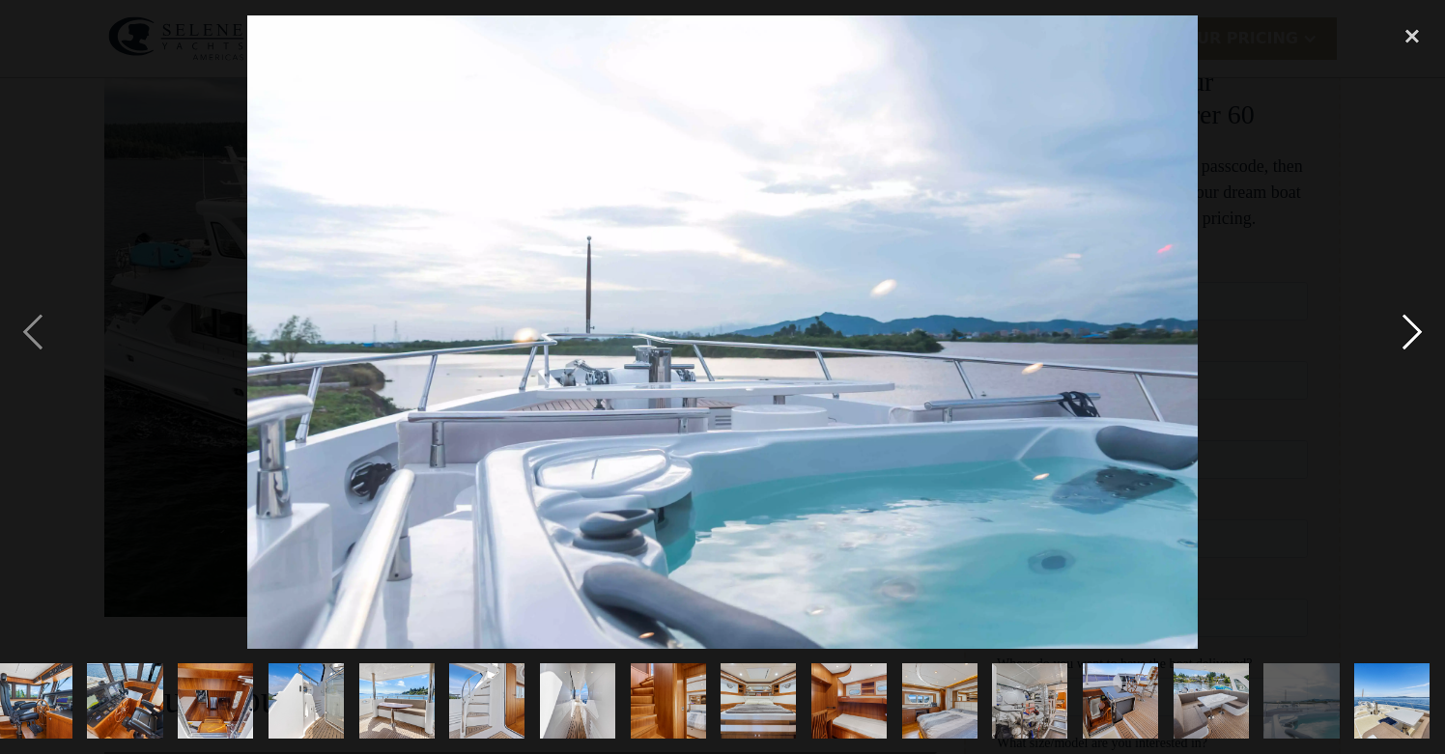
click at [1410, 348] on div "next image" at bounding box center [1412, 331] width 66 height 633
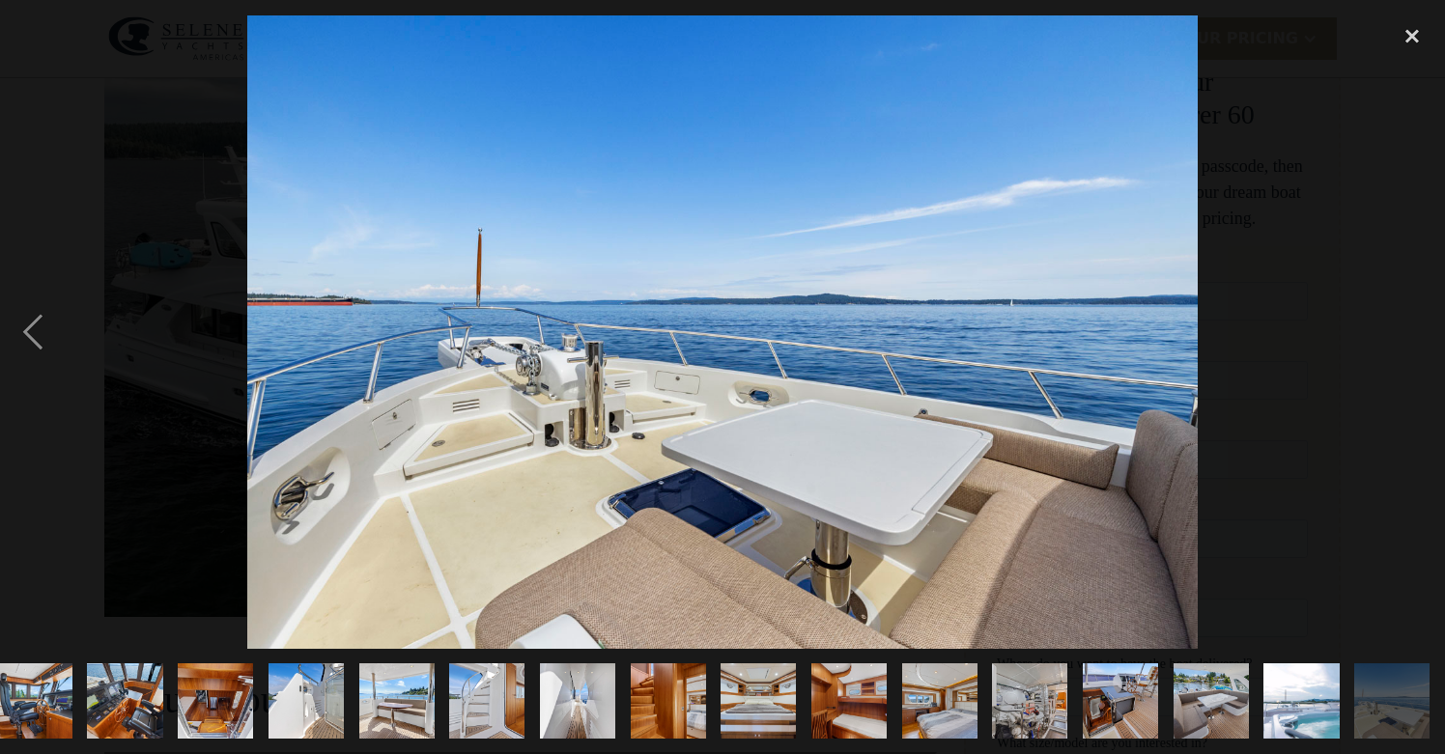
click at [1410, 348] on div "next image" at bounding box center [1412, 331] width 66 height 633
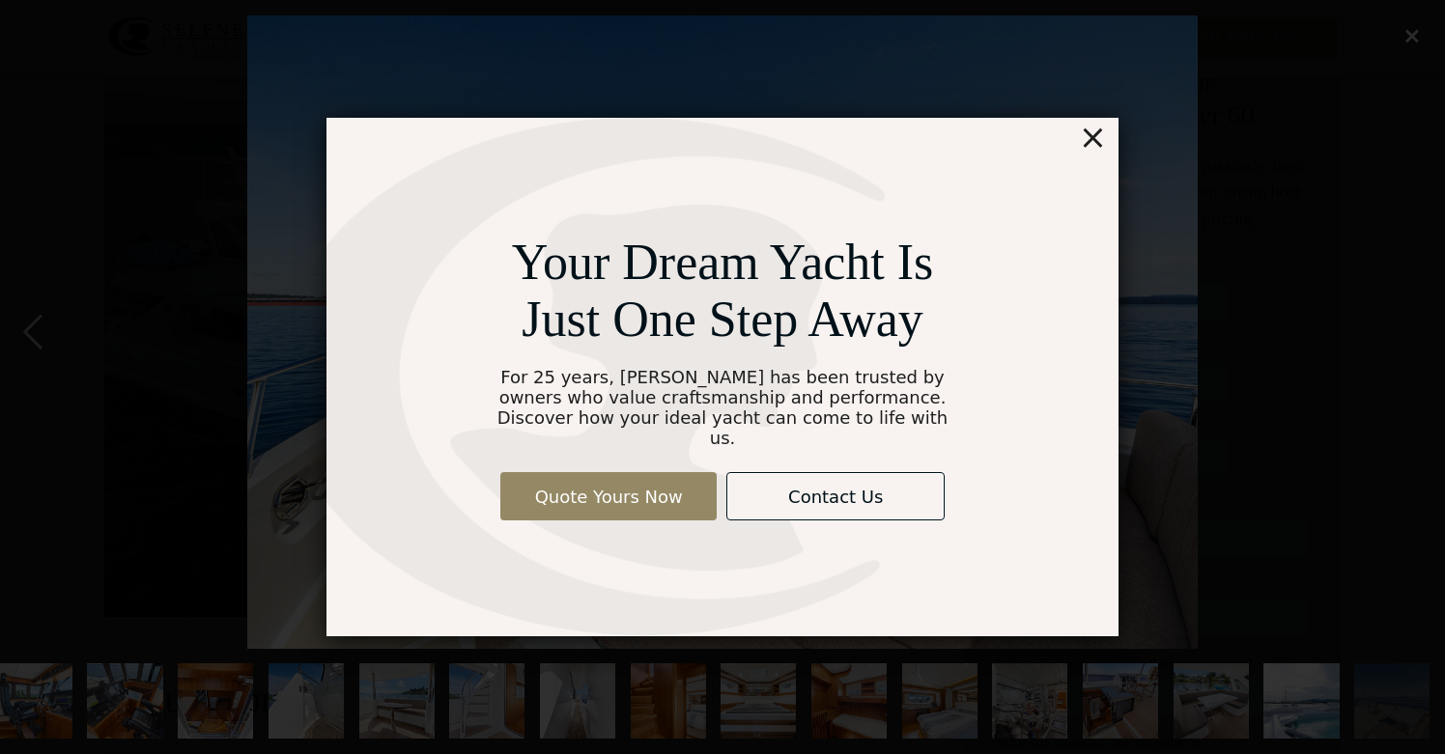
click at [1104, 156] on div "×" at bounding box center [1093, 137] width 28 height 39
